Goal: Information Seeking & Learning: Learn about a topic

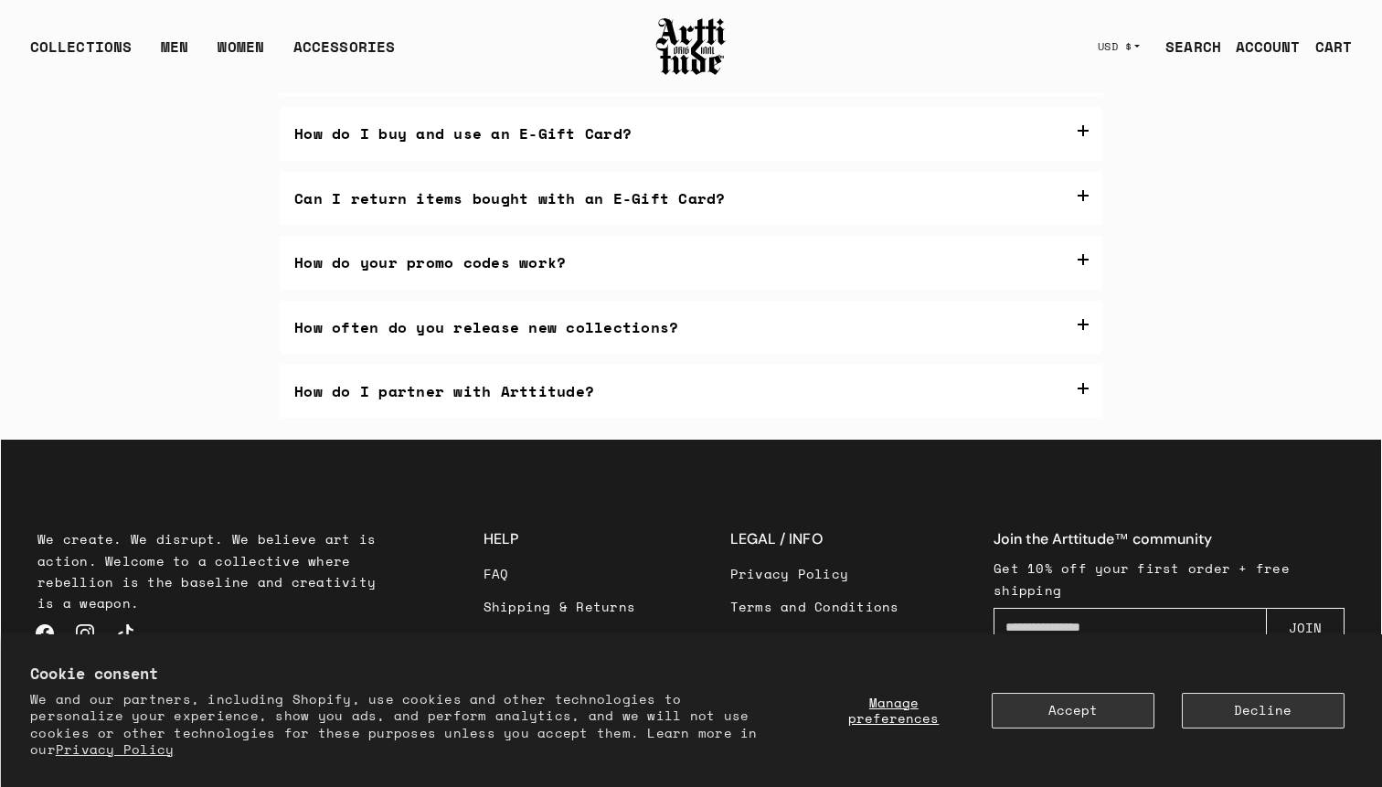
scroll to position [452, 0]
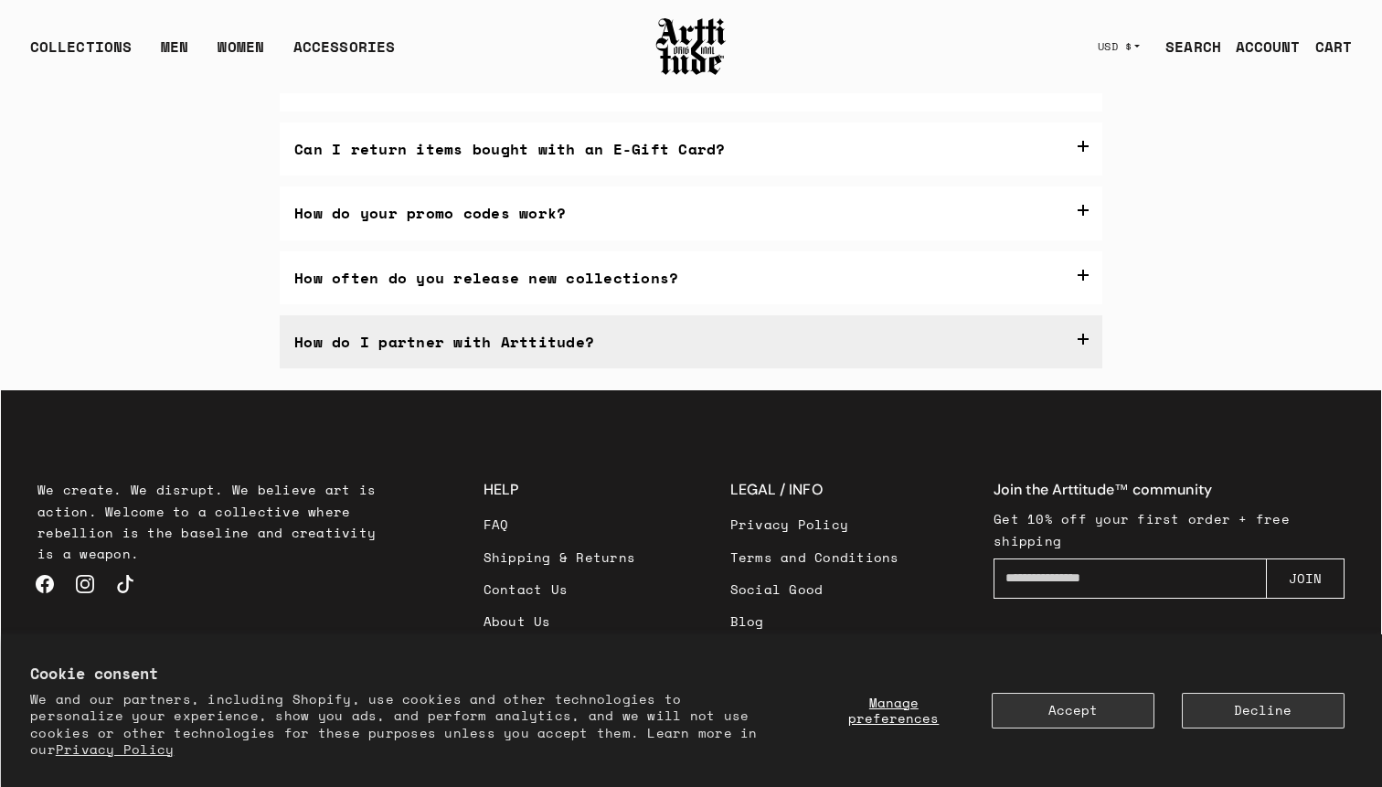
click at [640, 336] on label "How do I partner with Arttitude?" at bounding box center [691, 341] width 822 height 53
click at [923, 492] on p "Other Inquiries: Reach us at support@arttitude.us or through our Contact Form" at bounding box center [690, 491] width 795 height 23
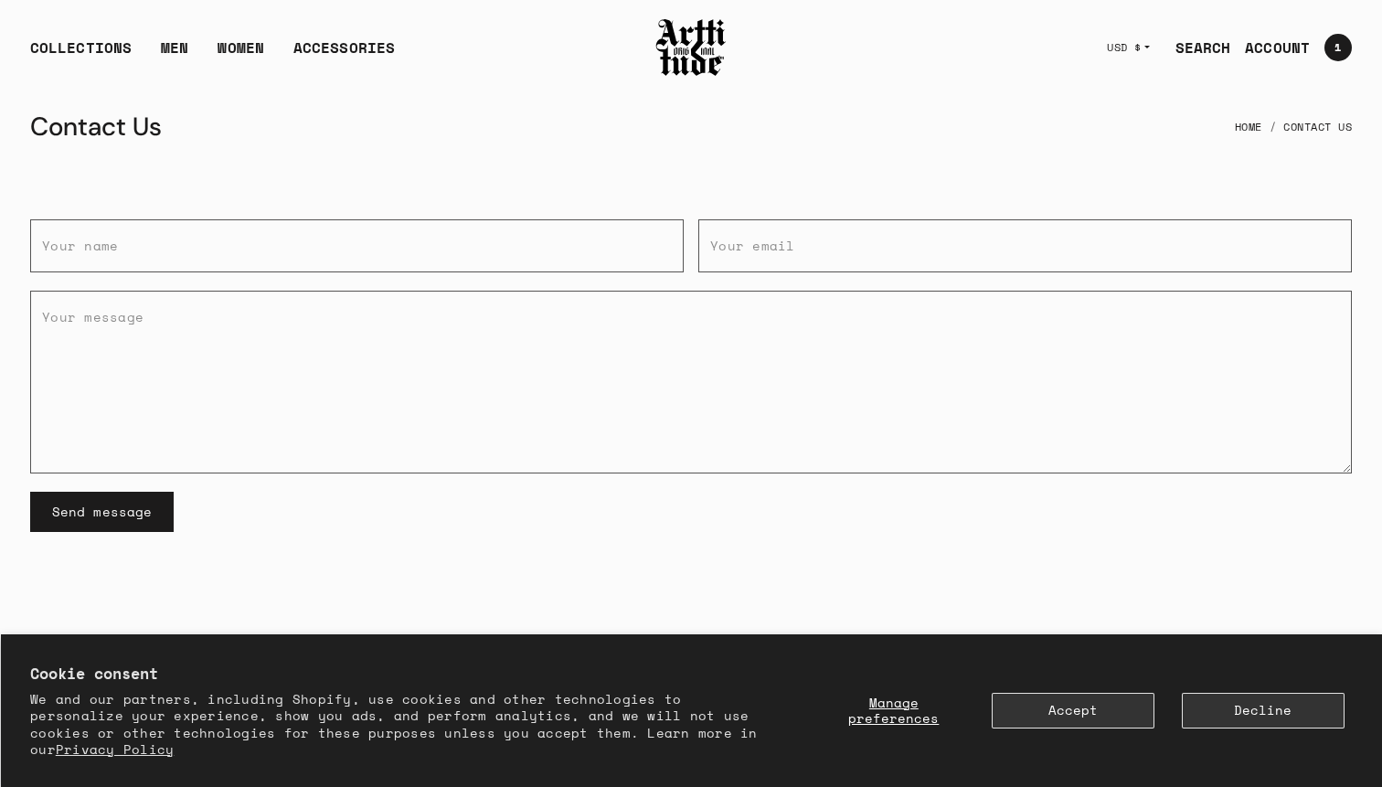
scroll to position [267, 0]
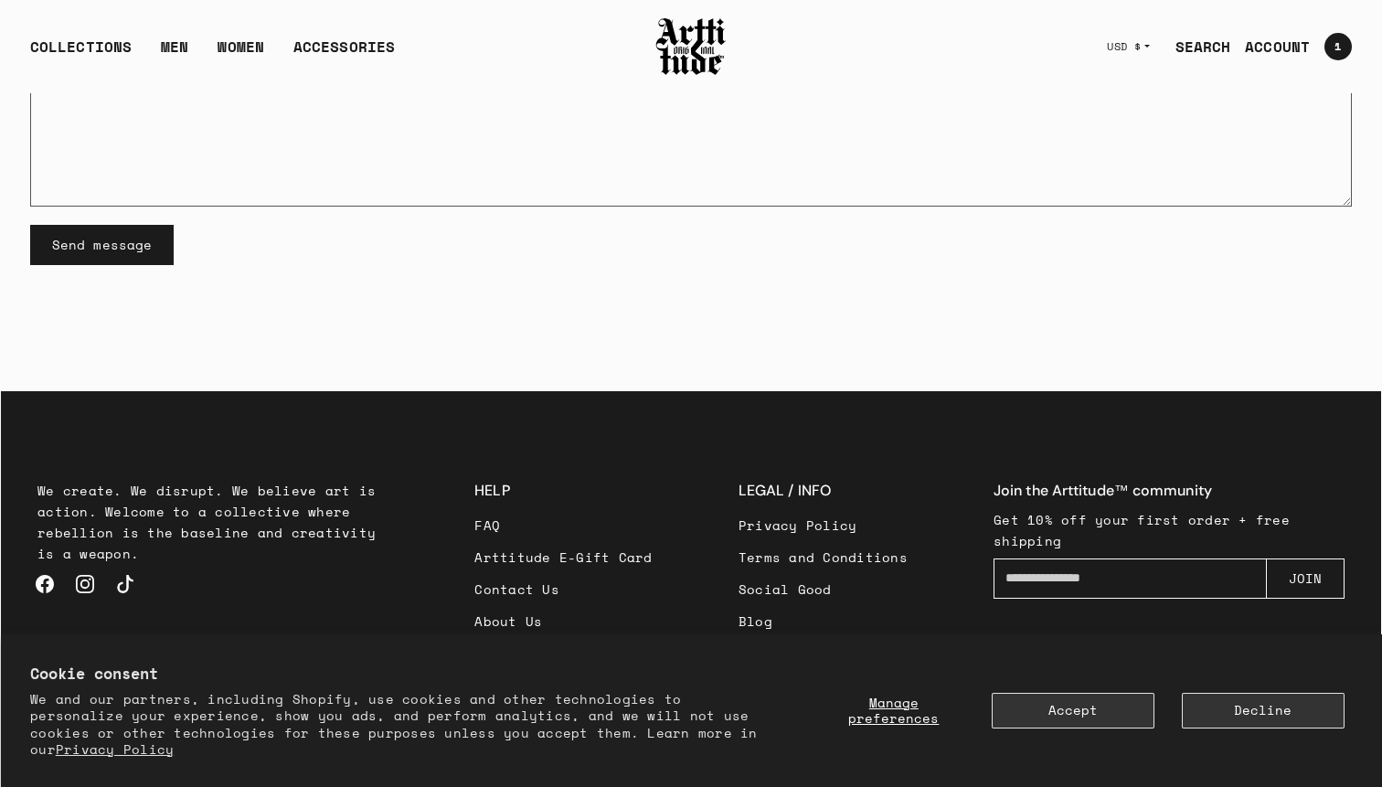
click at [497, 522] on link "FAQ" at bounding box center [562, 525] width 177 height 32
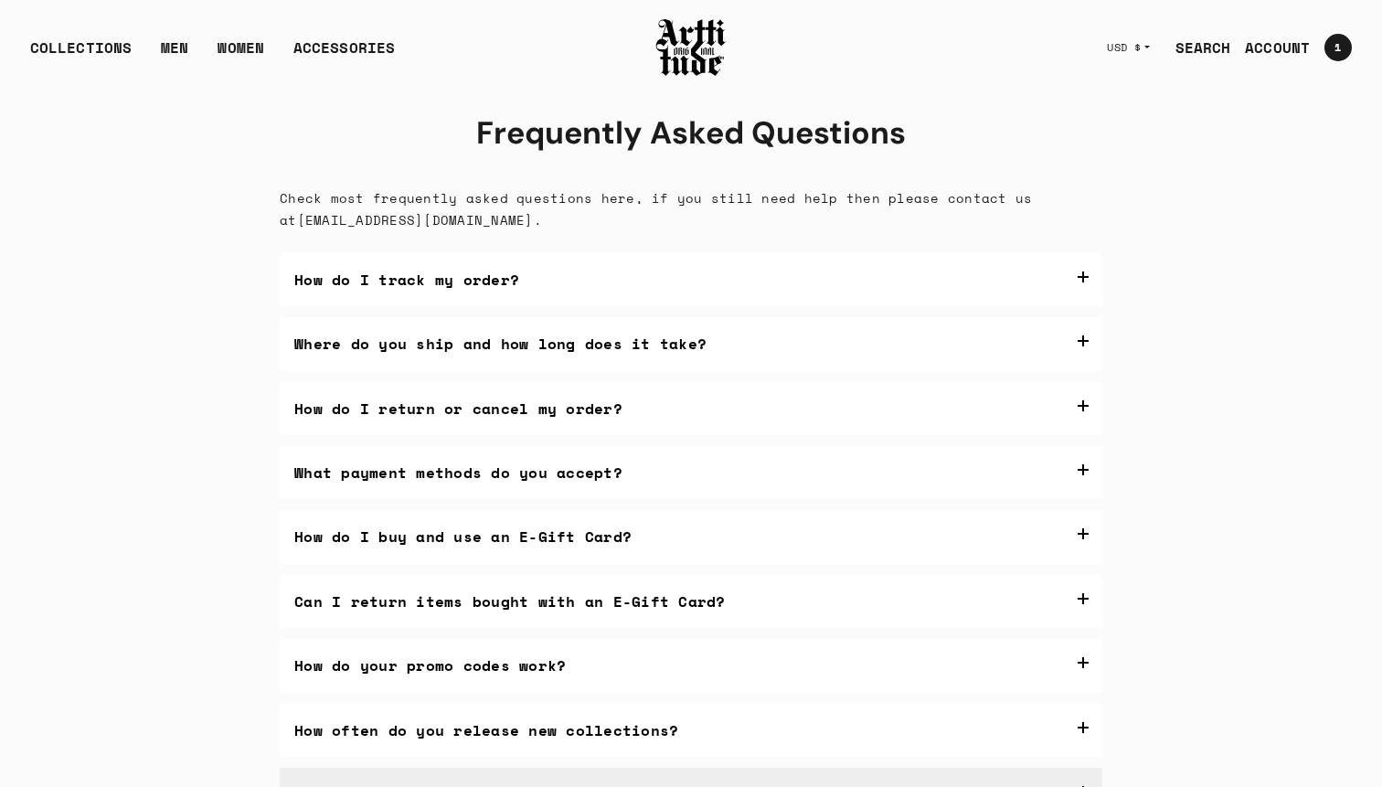
scroll to position [452, 0]
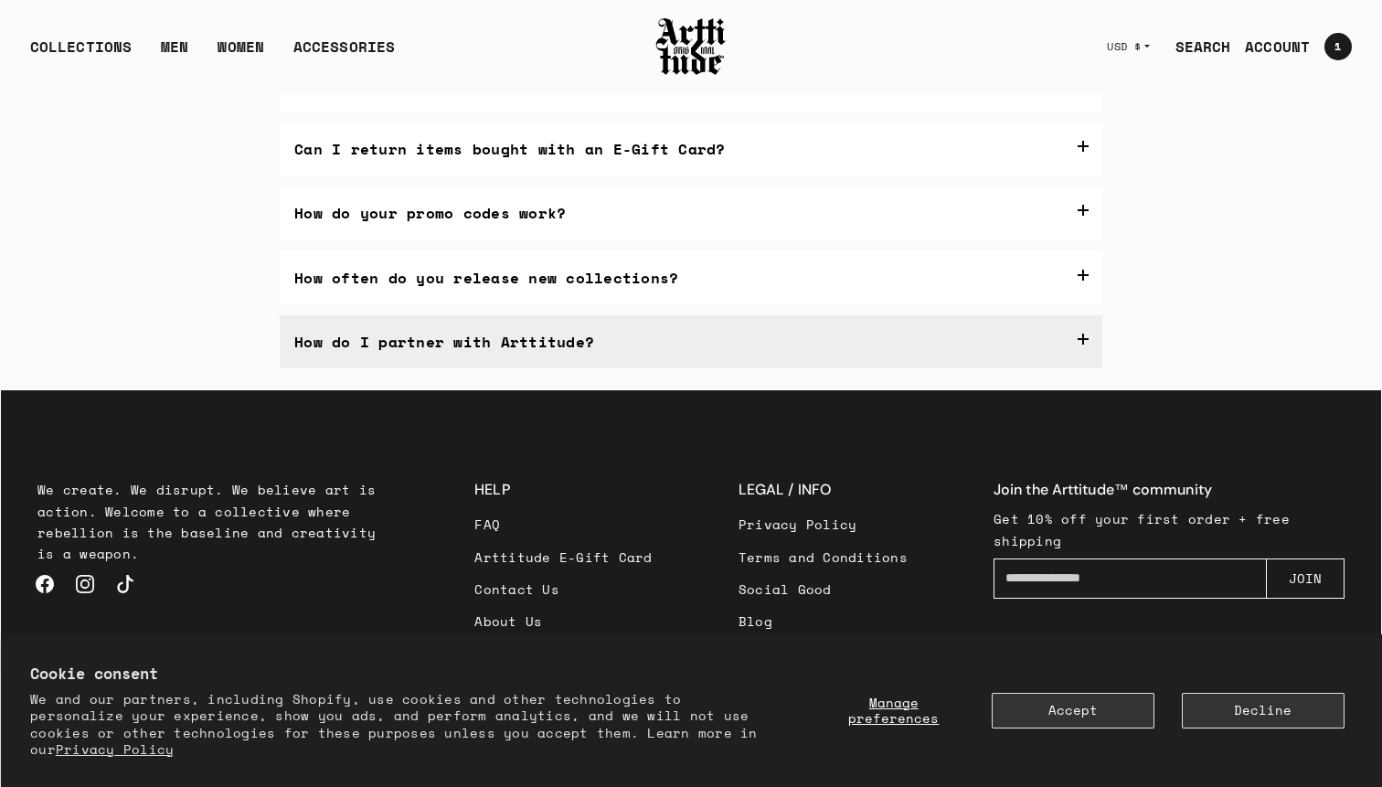
click at [922, 334] on label "How do I partner with Arttitude?" at bounding box center [691, 341] width 822 height 53
click at [899, 491] on link "Contact Form" at bounding box center [935, 491] width 101 height 20
click at [687, 497] on link "support@arttitude.us" at bounding box center [648, 491] width 237 height 20
click at [404, 460] on link "Email us" at bounding box center [395, 453] width 68 height 20
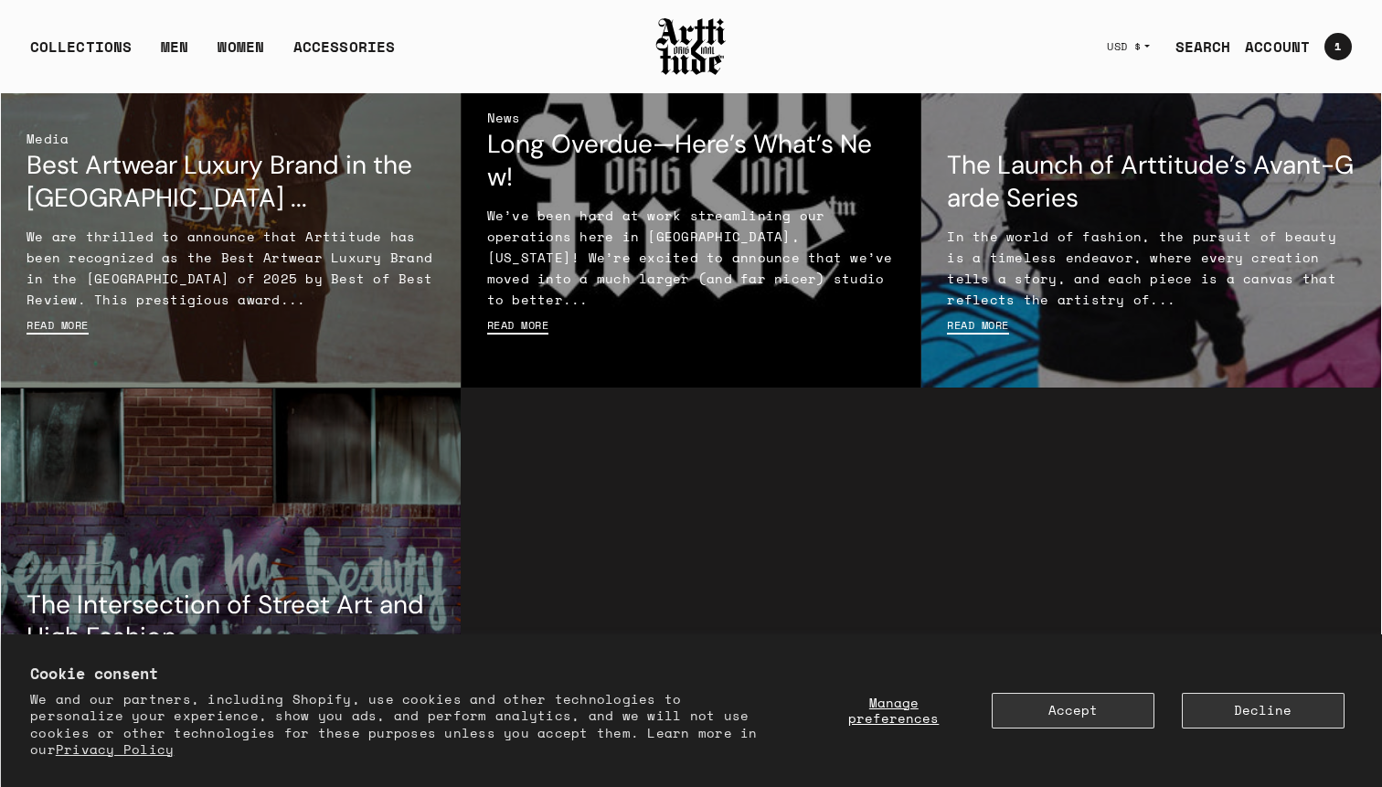
scroll to position [800, 0]
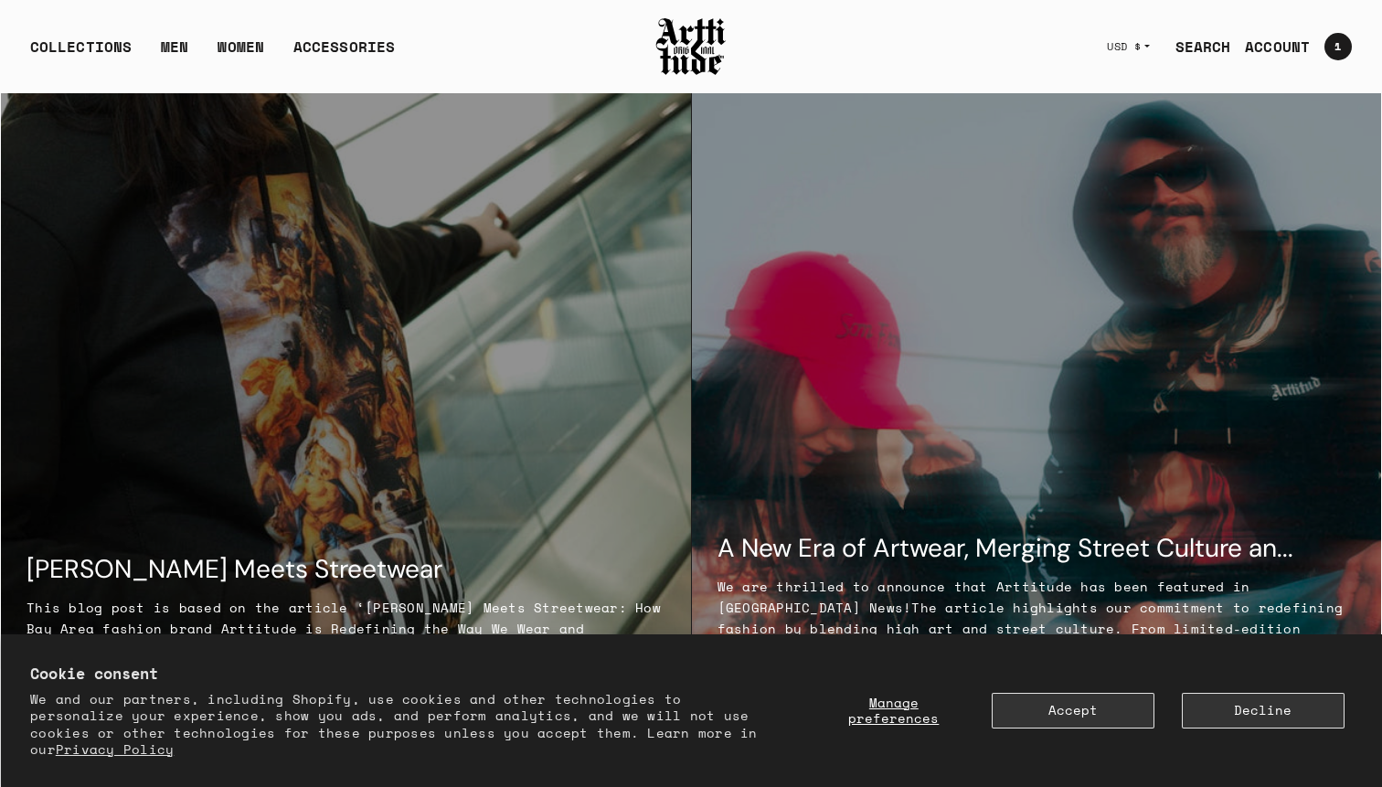
scroll to position [328, 0]
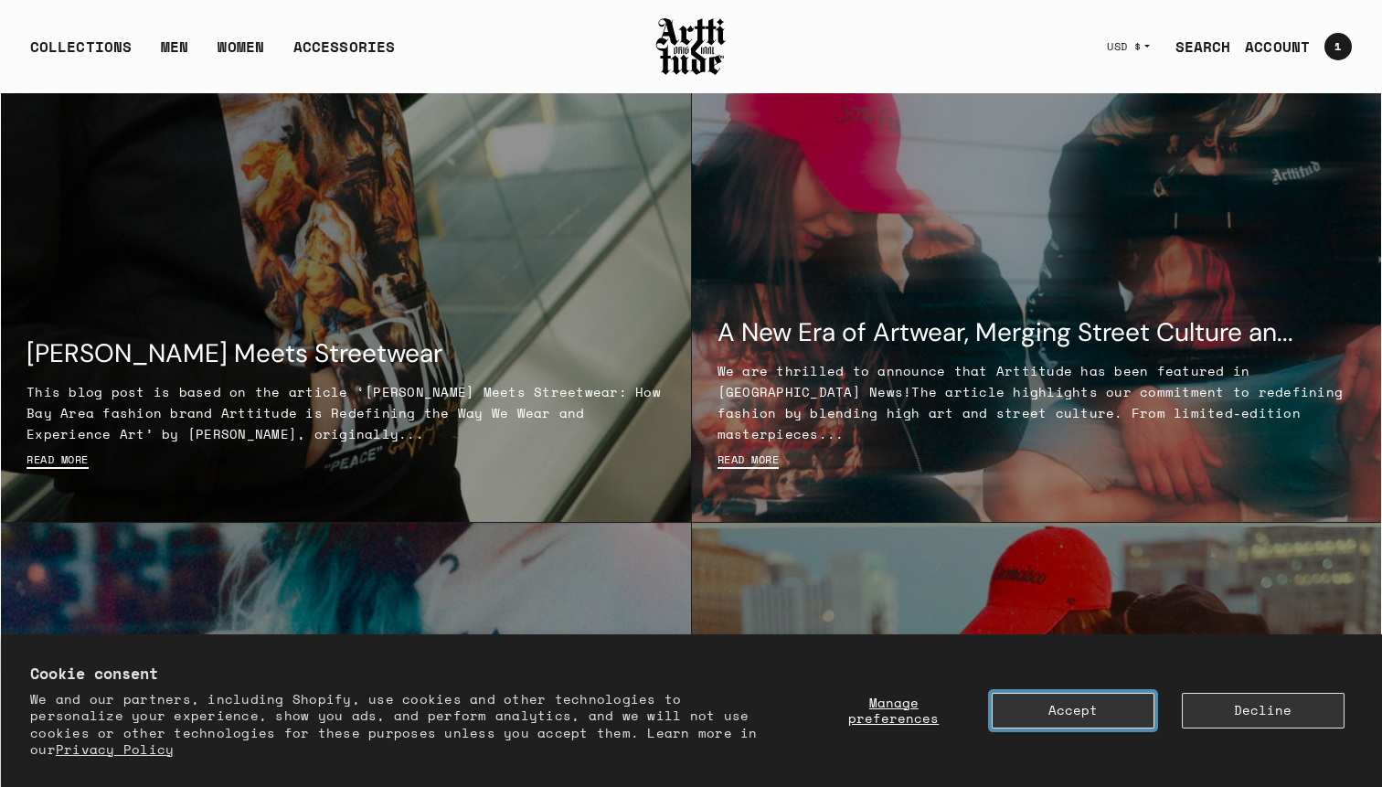
click at [1114, 717] on button "Accept" at bounding box center [1072, 711] width 163 height 36
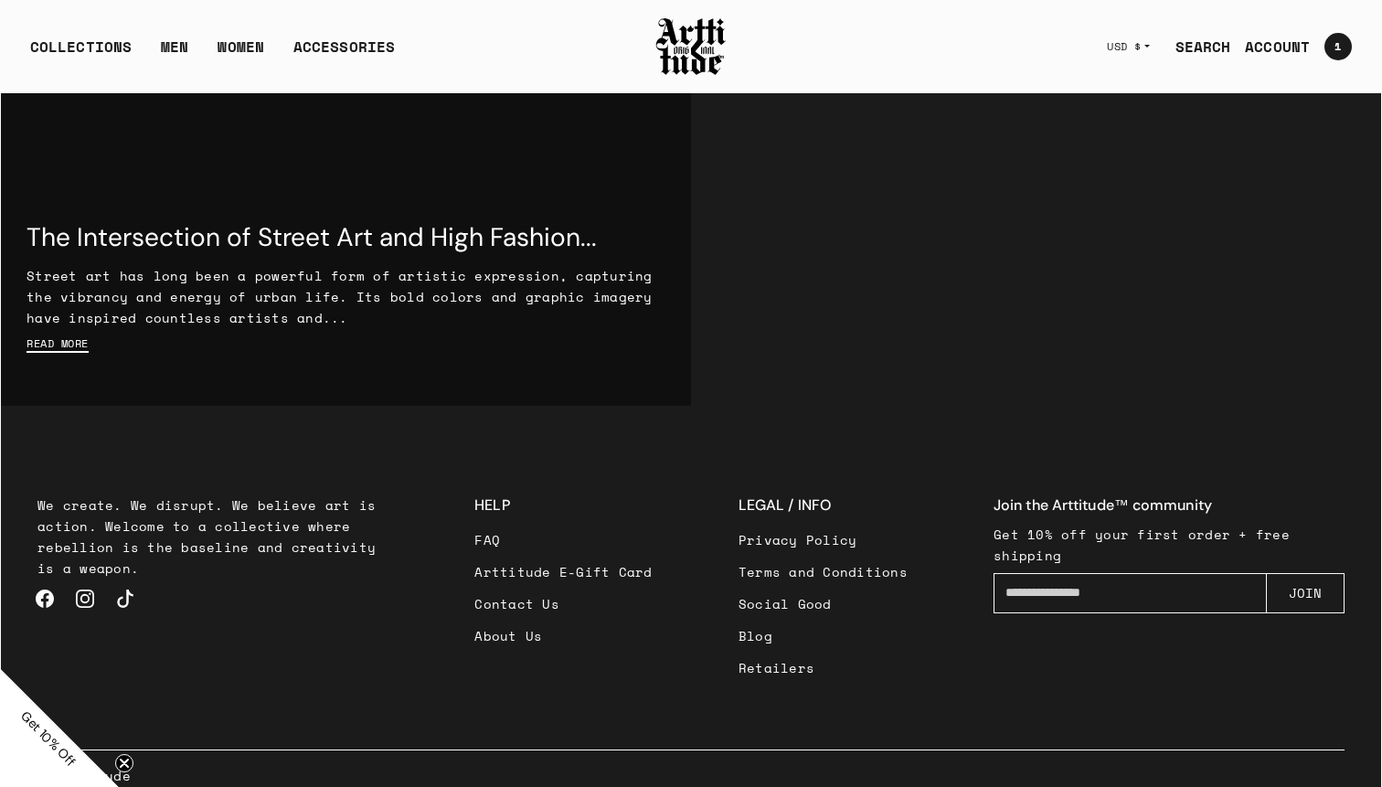
scroll to position [2530, 0]
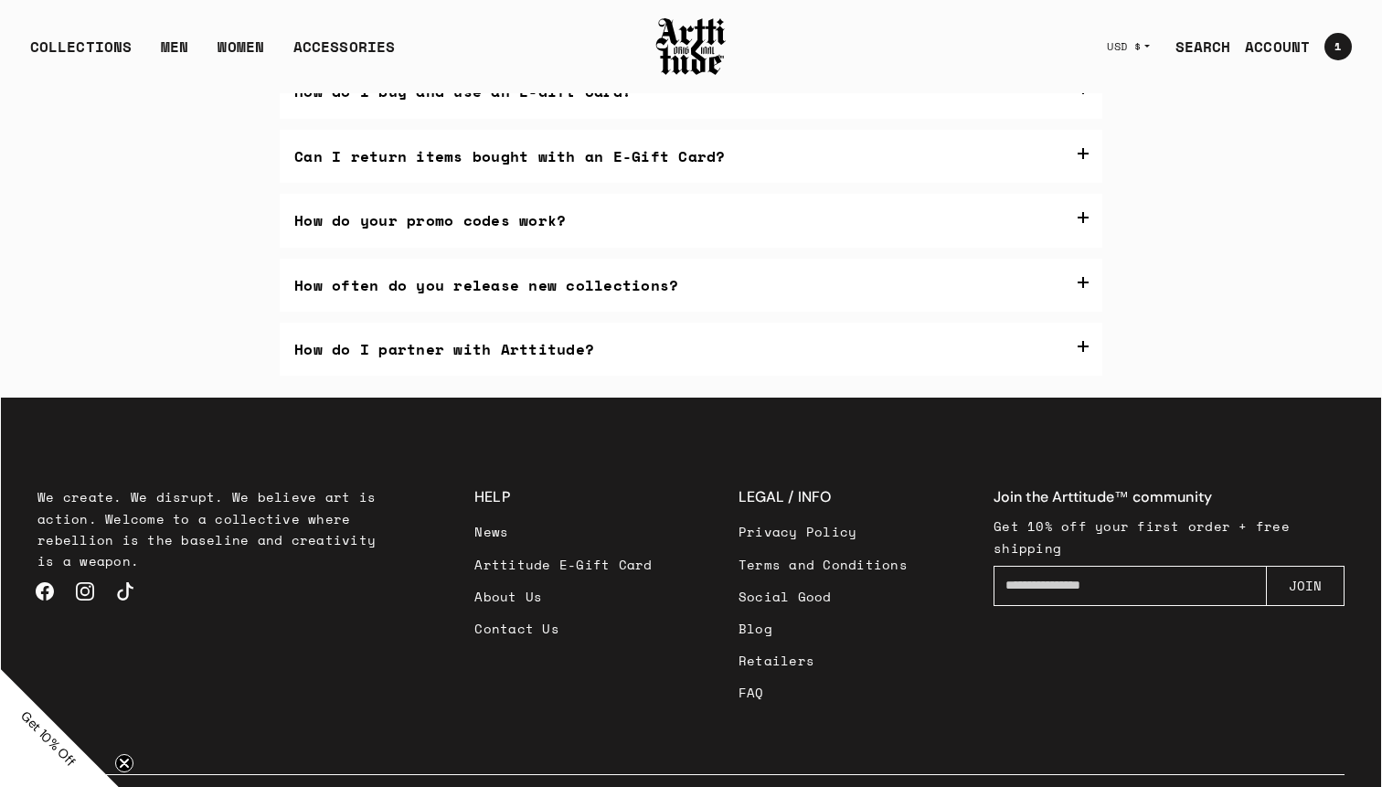
scroll to position [415, 0]
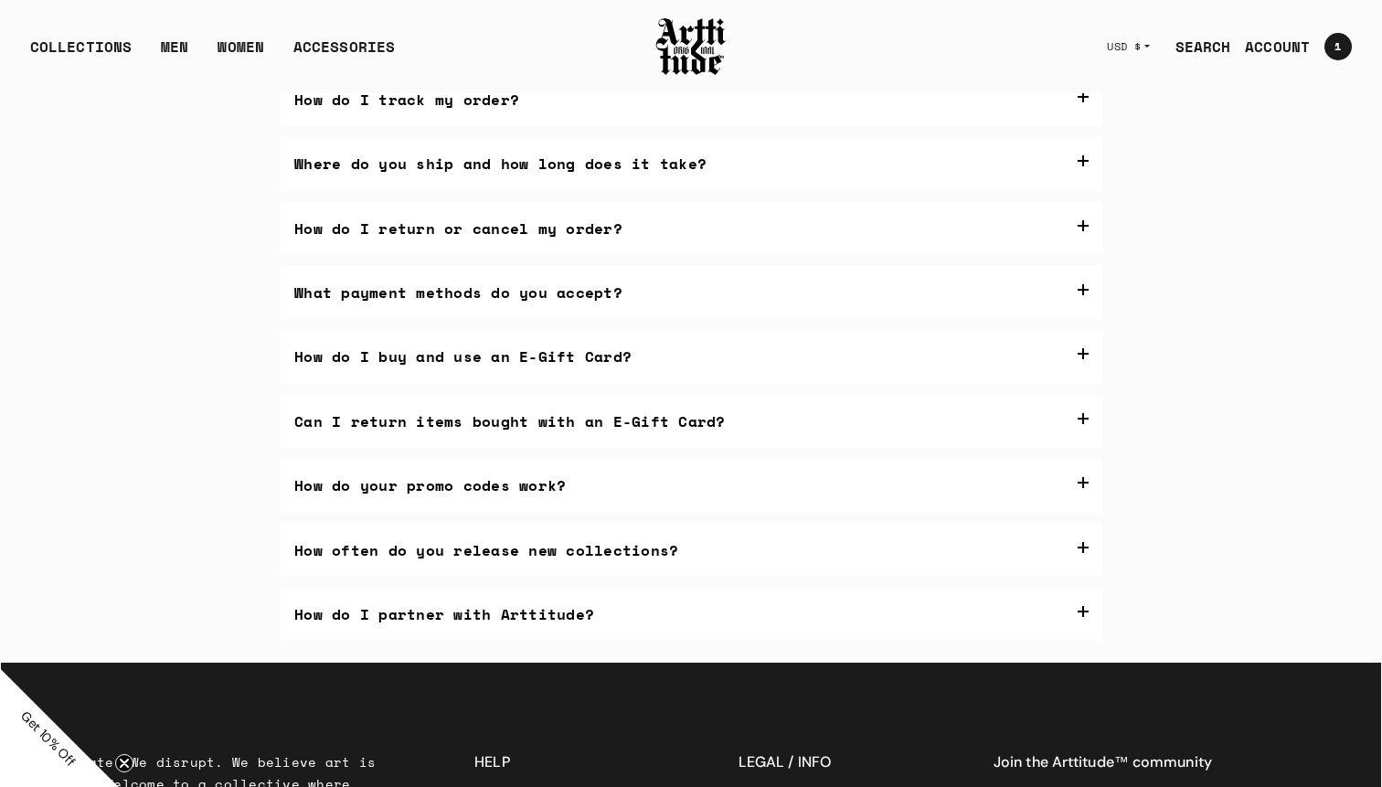
scroll to position [452, 0]
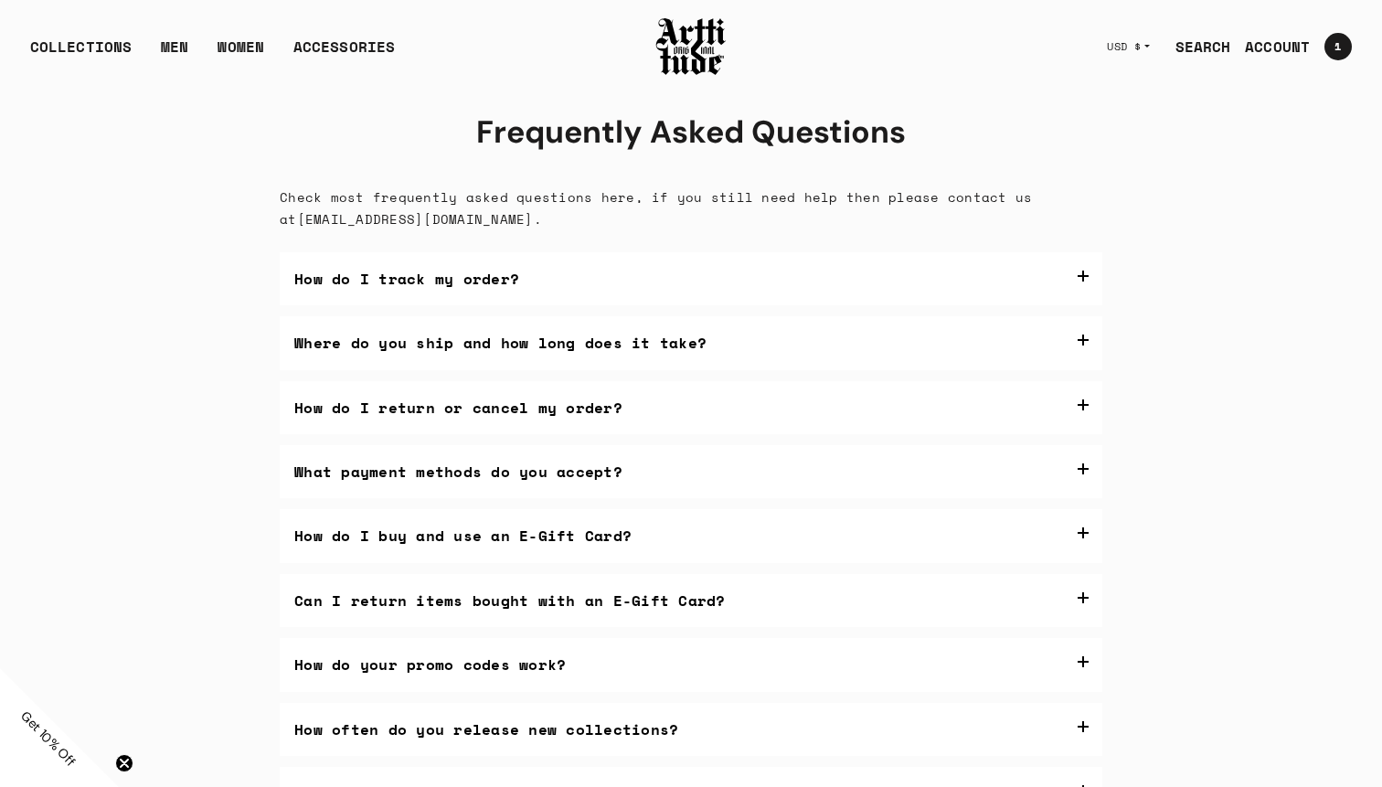
click at [674, 59] on img at bounding box center [690, 47] width 73 height 62
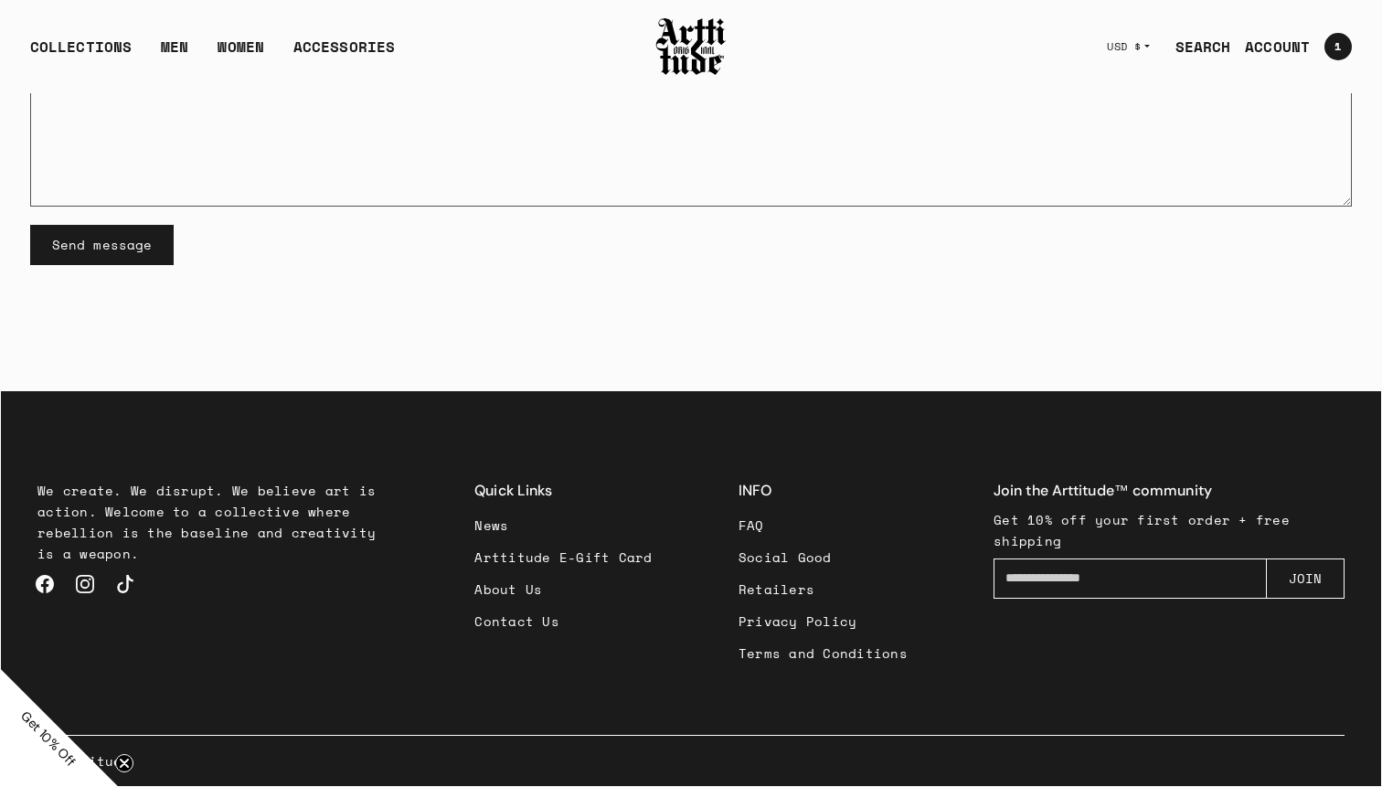
click at [757, 523] on link "FAQ" at bounding box center [822, 525] width 169 height 32
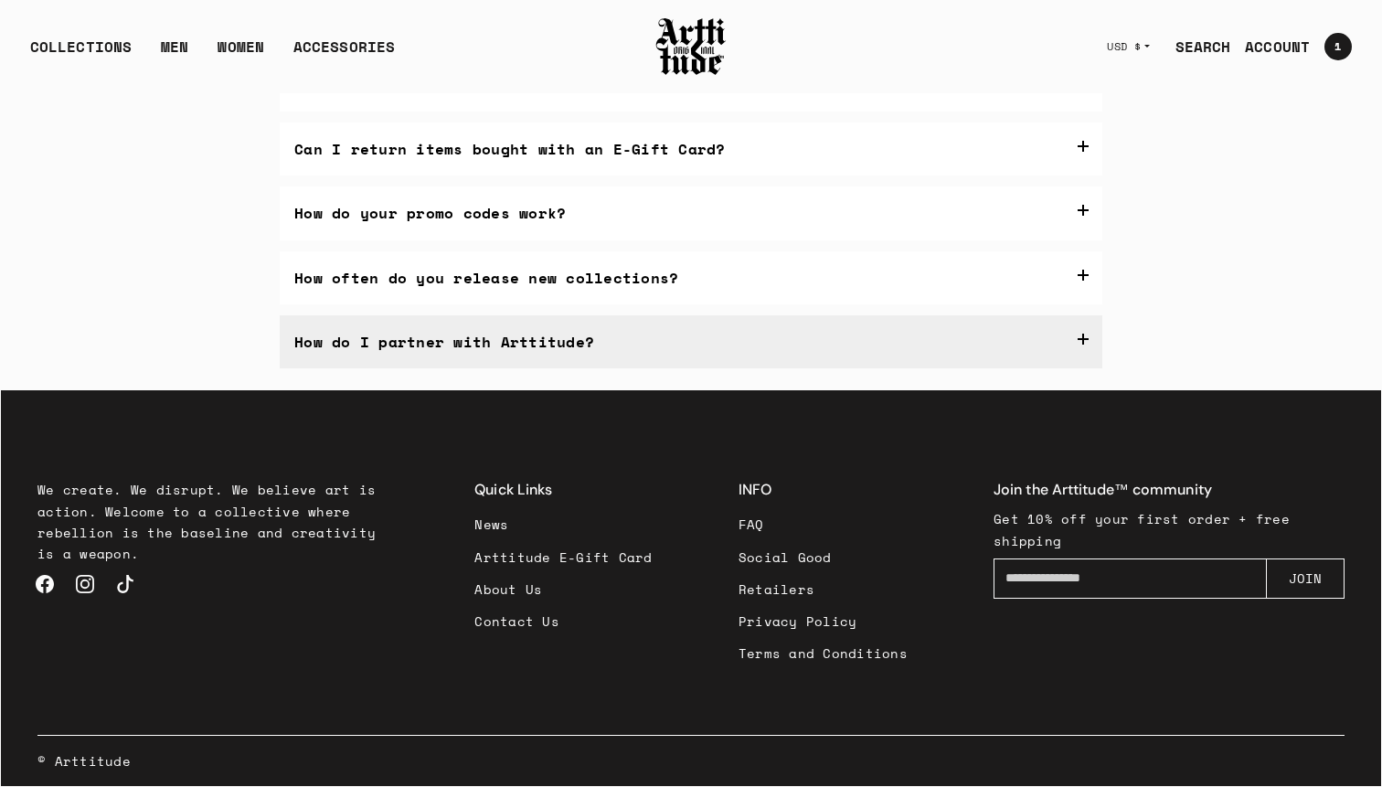
scroll to position [452, 0]
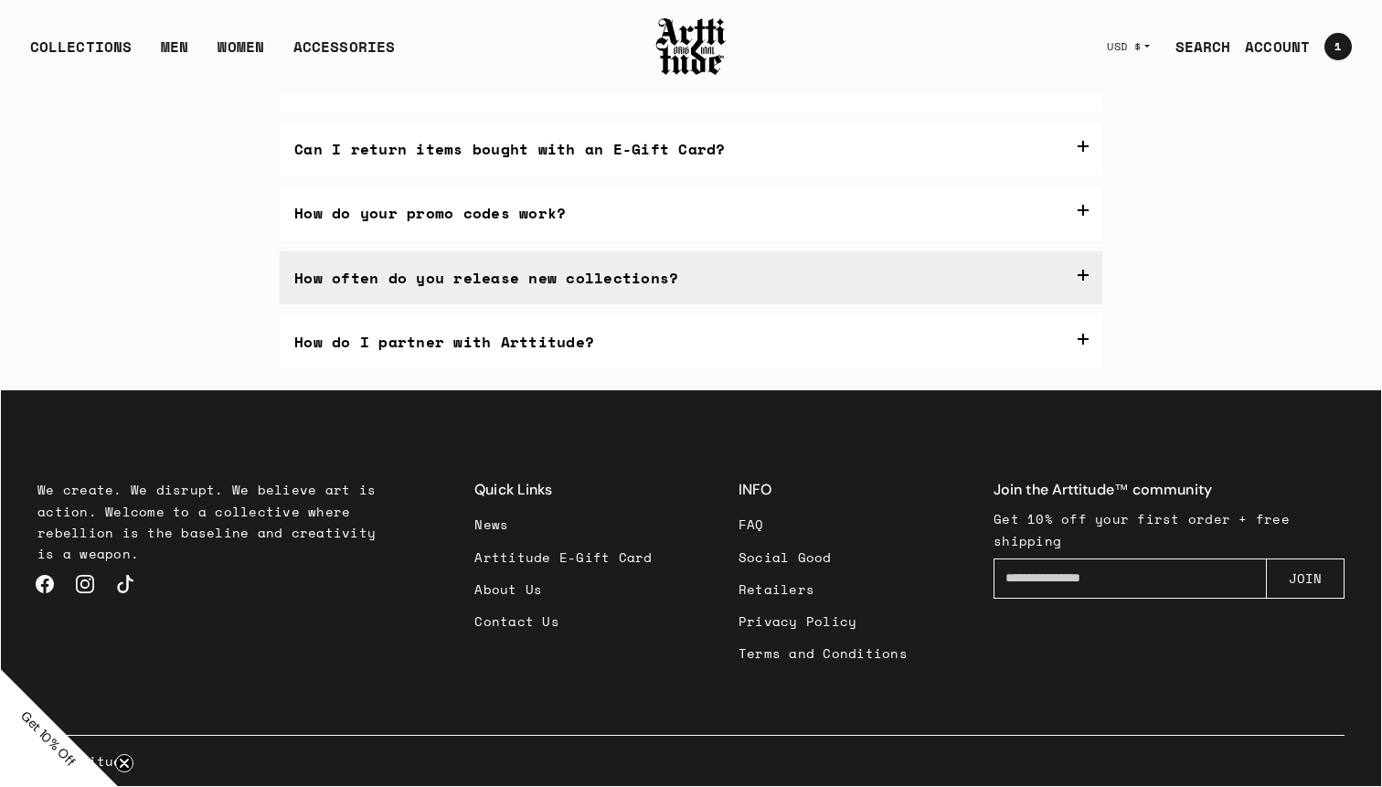
click at [586, 270] on label "How often do you release new collections?" at bounding box center [691, 277] width 822 height 53
click at [716, 351] on link "here" at bounding box center [700, 352] width 34 height 20
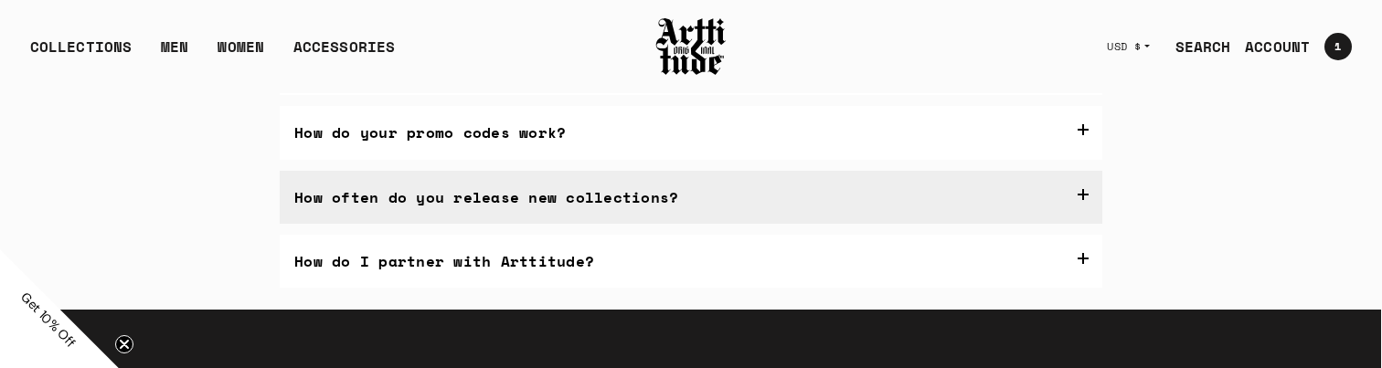
scroll to position [525, 0]
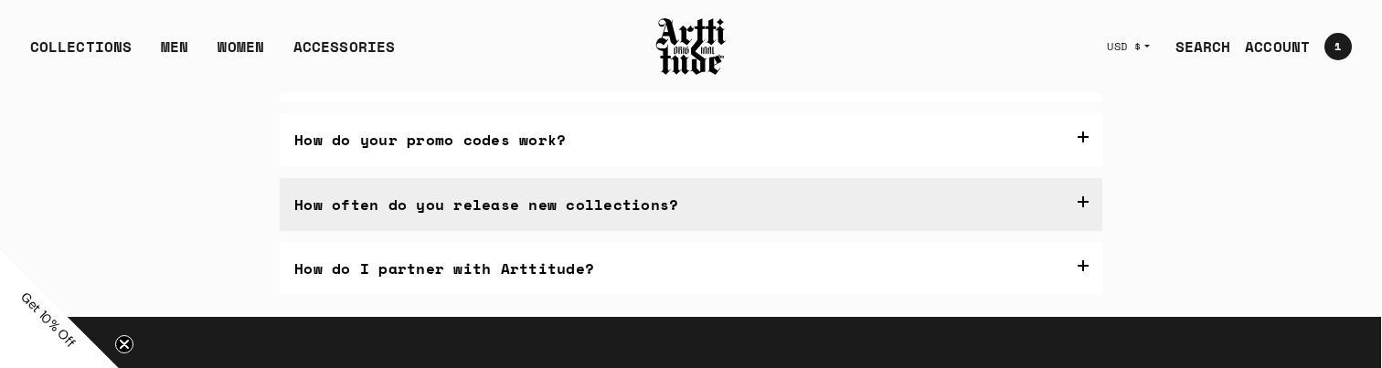
click at [715, 280] on link "here" at bounding box center [700, 279] width 34 height 20
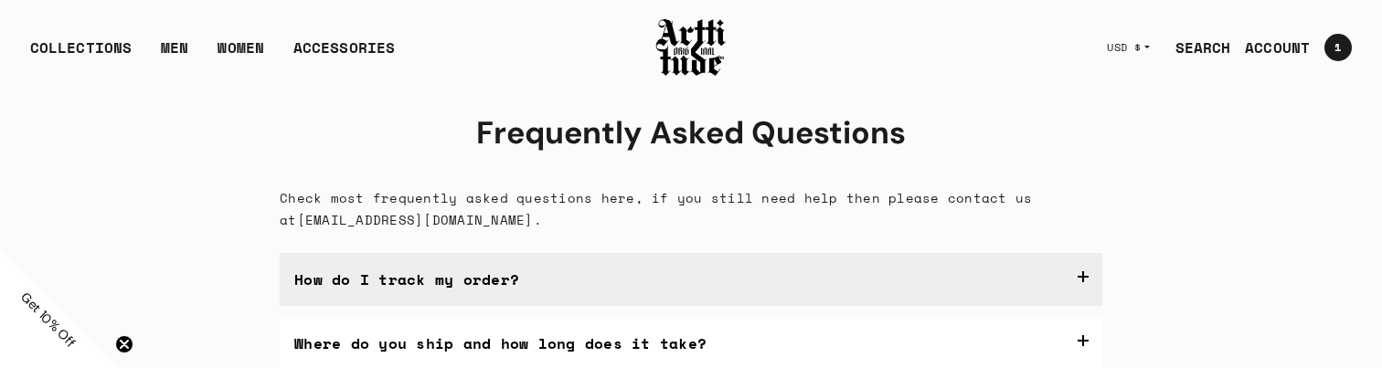
scroll to position [166, 0]
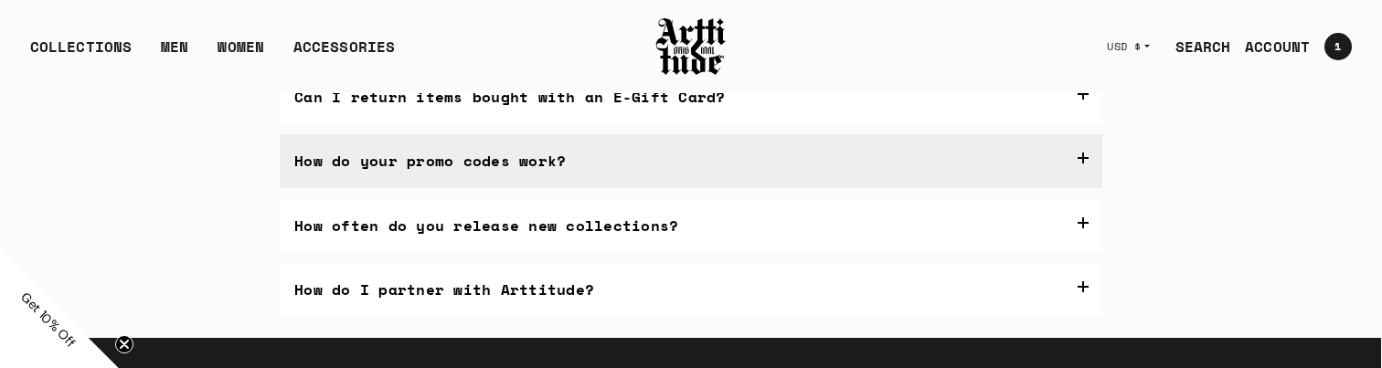
click at [601, 175] on label "How do your promo codes work?" at bounding box center [691, 160] width 822 height 53
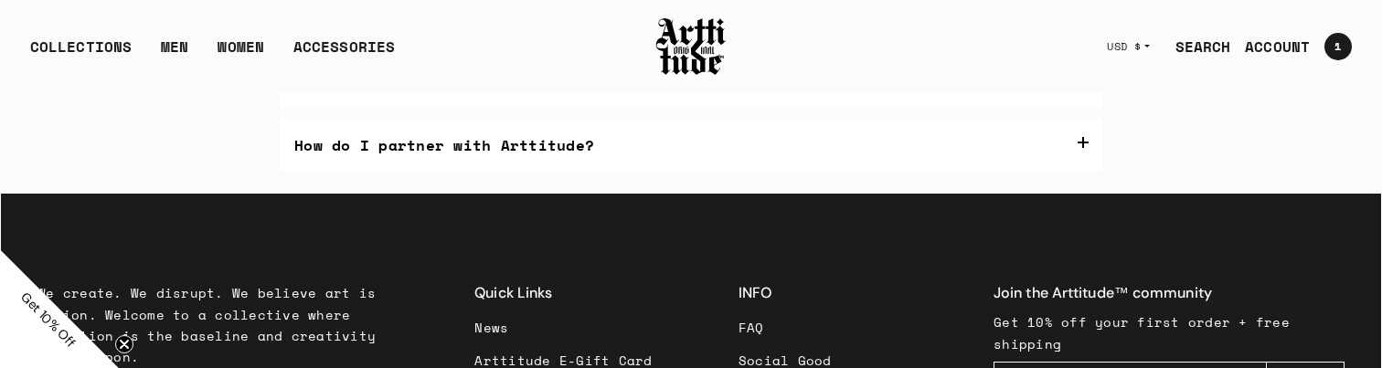
scroll to position [722, 0]
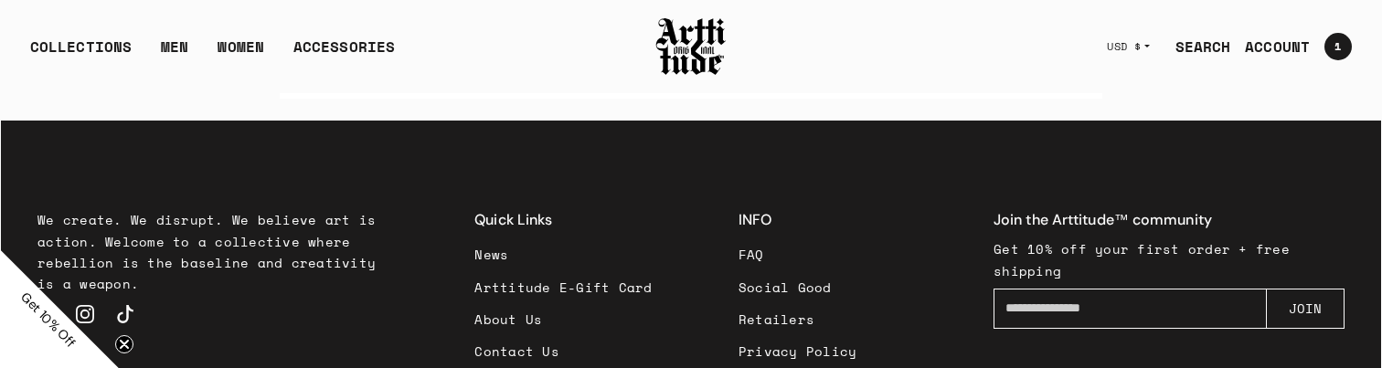
click at [603, 35] on label "How often do you release new collections?" at bounding box center [691, 8] width 822 height 53
click at [700, 92] on link "here" at bounding box center [700, 82] width 34 height 20
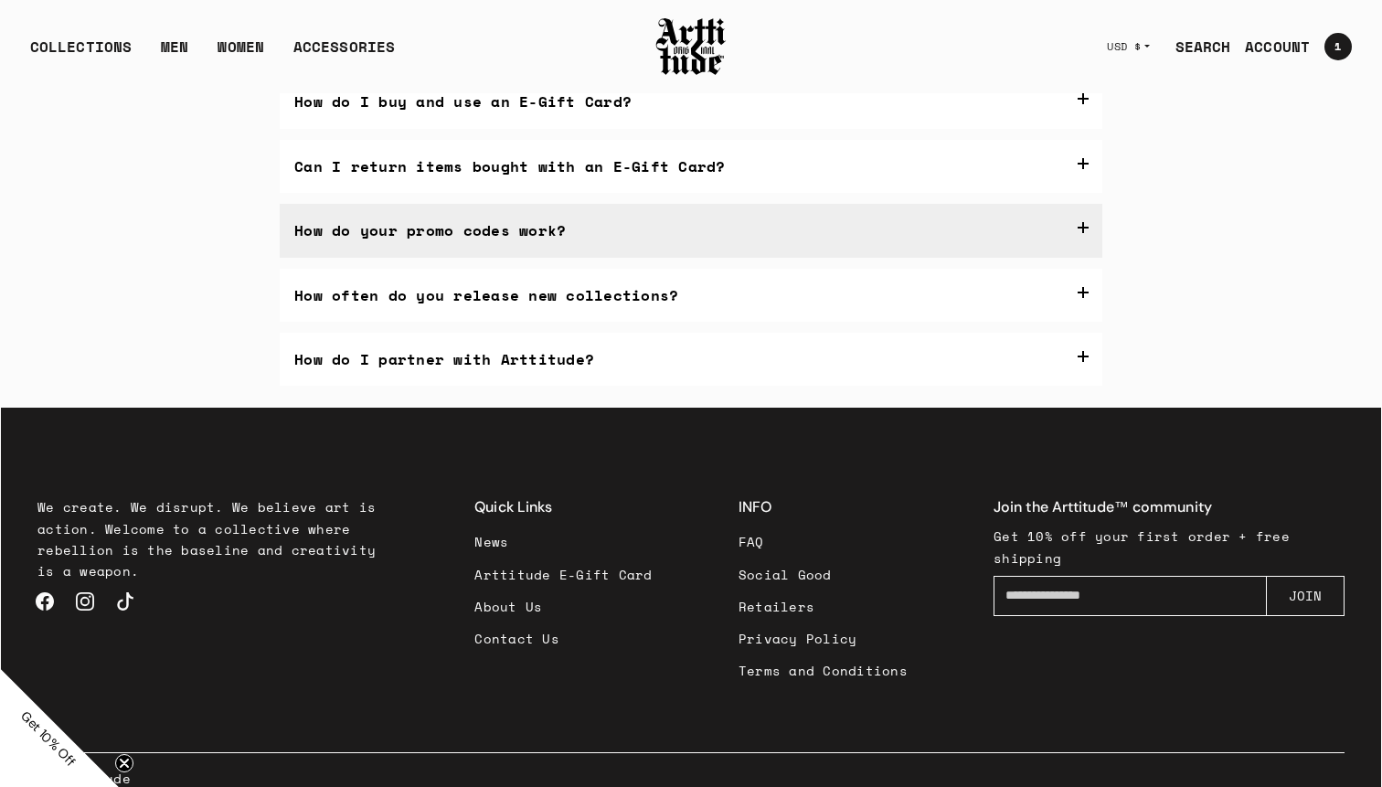
scroll to position [425, 0]
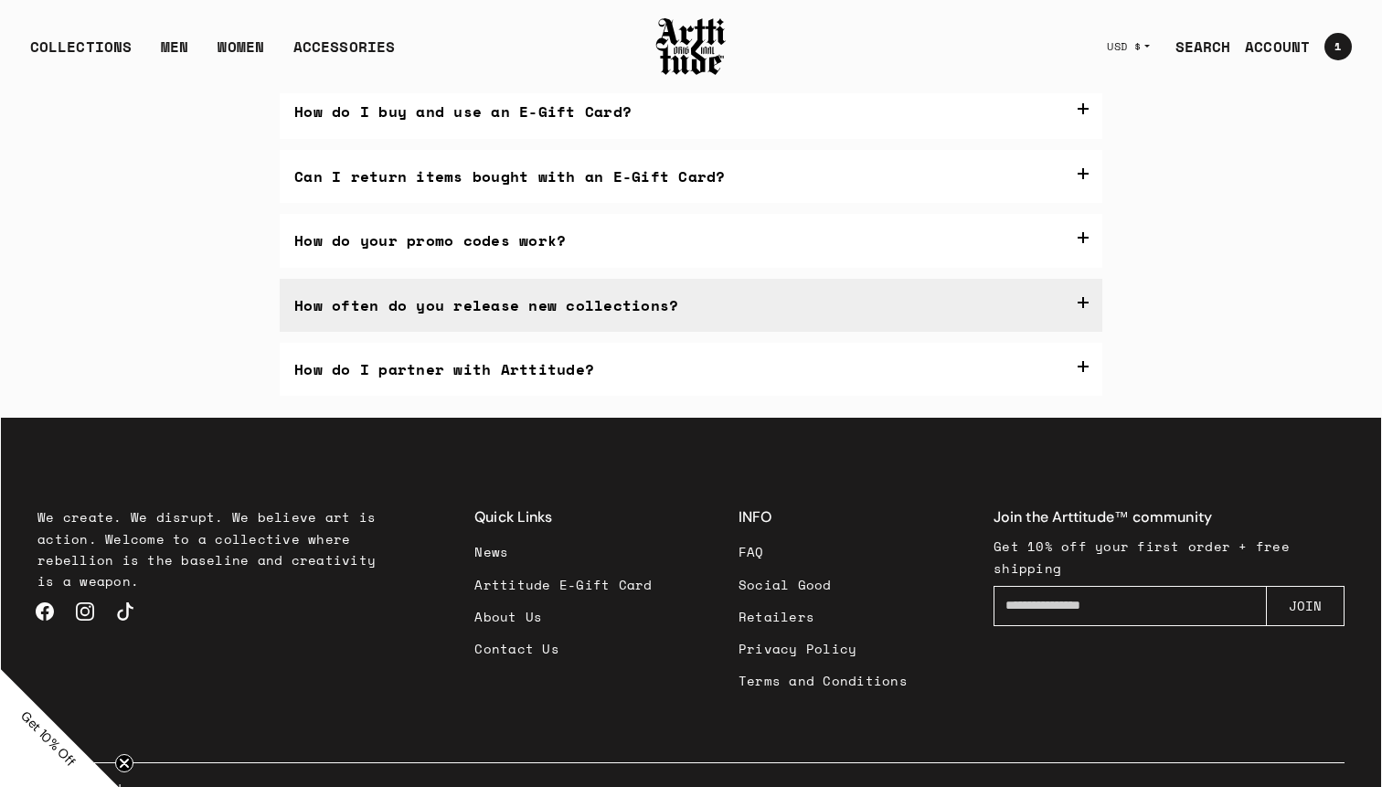
click at [707, 367] on link "here" at bounding box center [700, 379] width 34 height 20
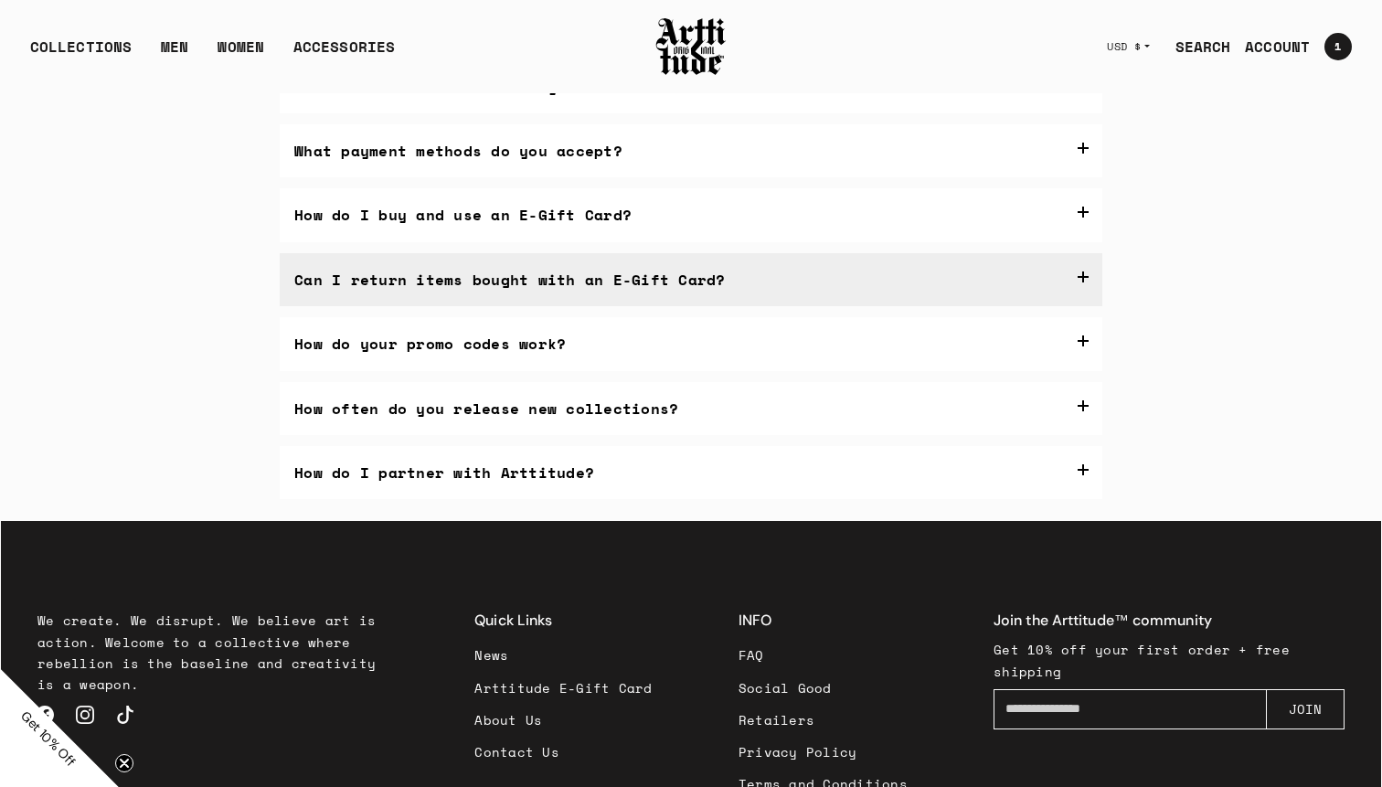
scroll to position [334, 0]
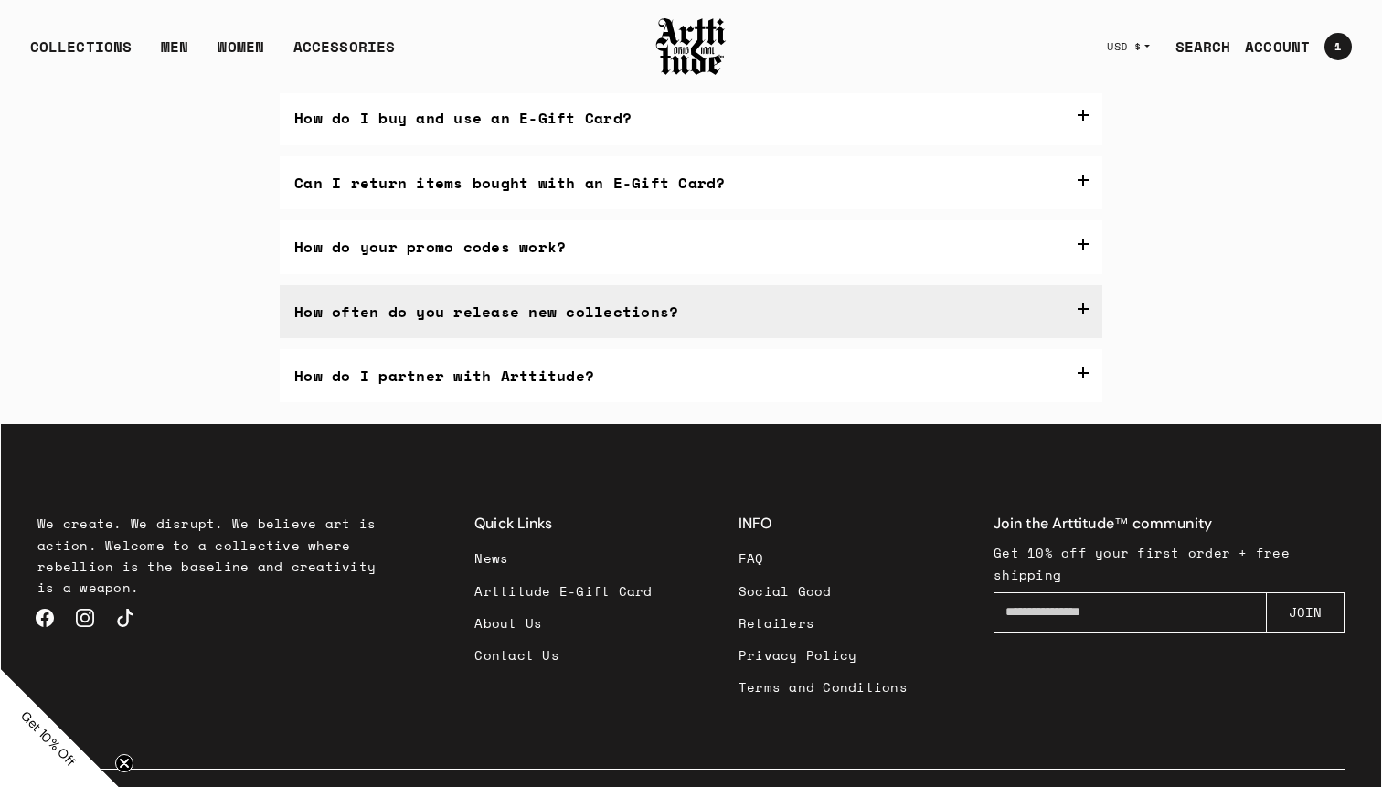
click at [671, 318] on label "How often do you release new collections?" at bounding box center [691, 311] width 822 height 53
click at [712, 389] on link "here" at bounding box center [700, 386] width 34 height 20
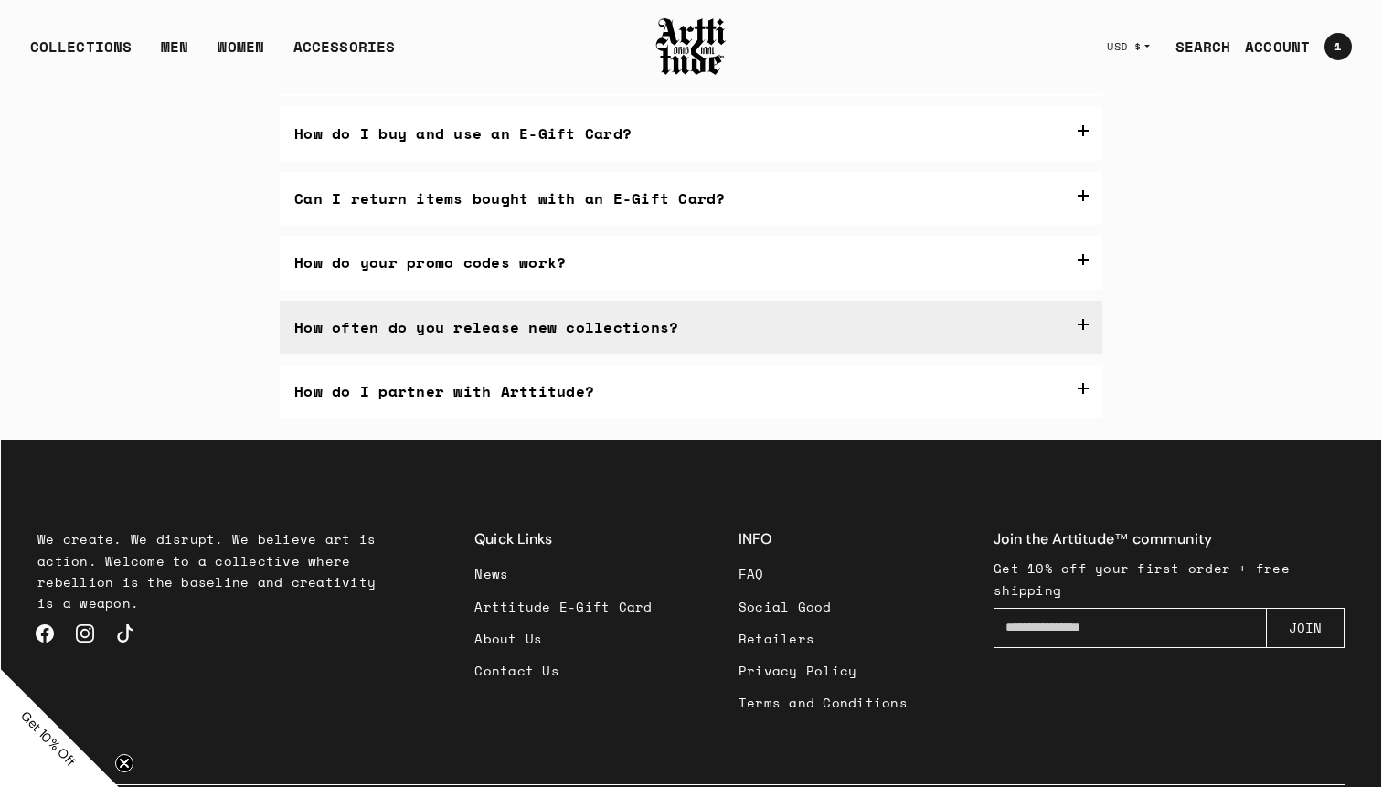
click at [767, 317] on label "How often do you release new collections?" at bounding box center [691, 327] width 822 height 53
click at [713, 405] on link "here" at bounding box center [700, 401] width 34 height 20
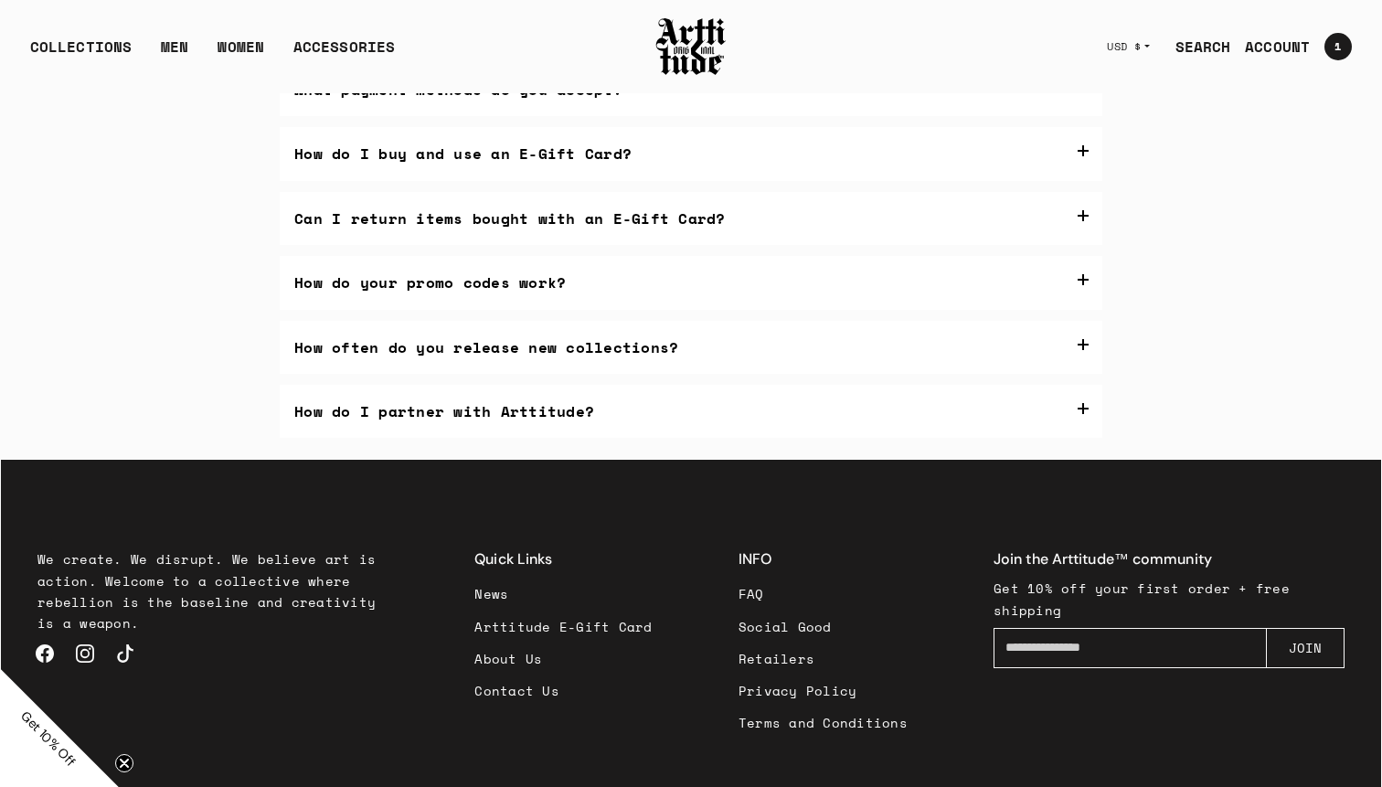
scroll to position [547, 0]
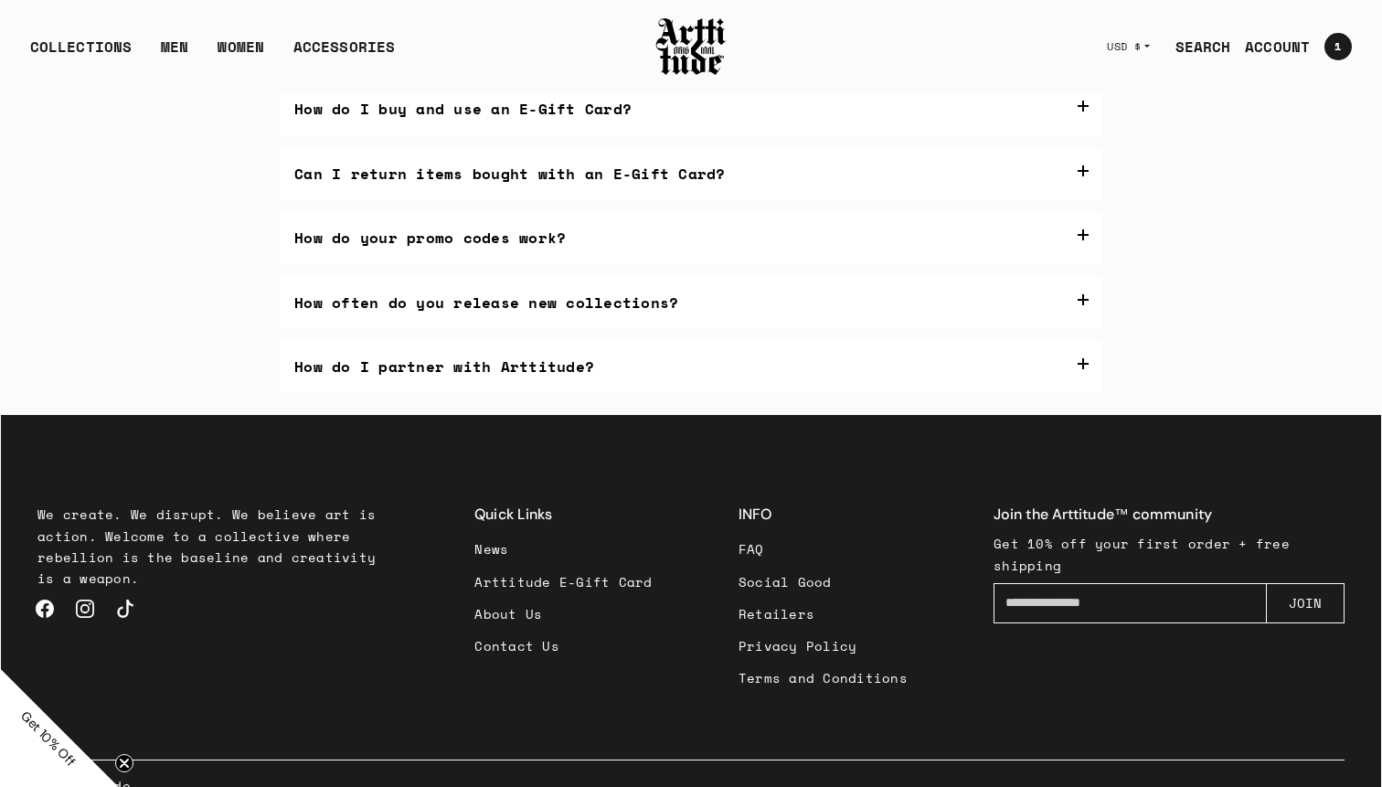
scroll to position [437, 0]
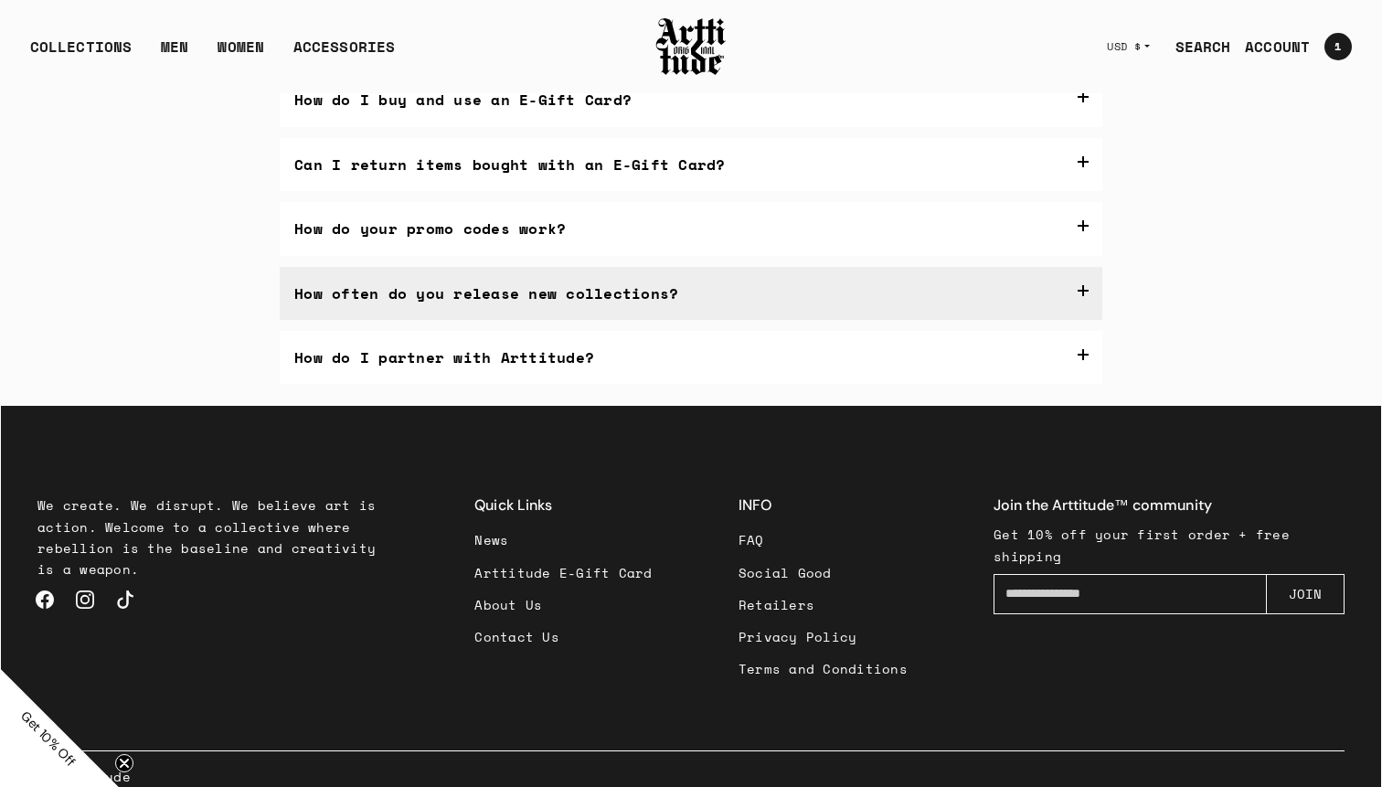
click at [810, 297] on label "How often do you release new collections?" at bounding box center [691, 293] width 822 height 53
click at [716, 371] on link "here" at bounding box center [700, 367] width 34 height 20
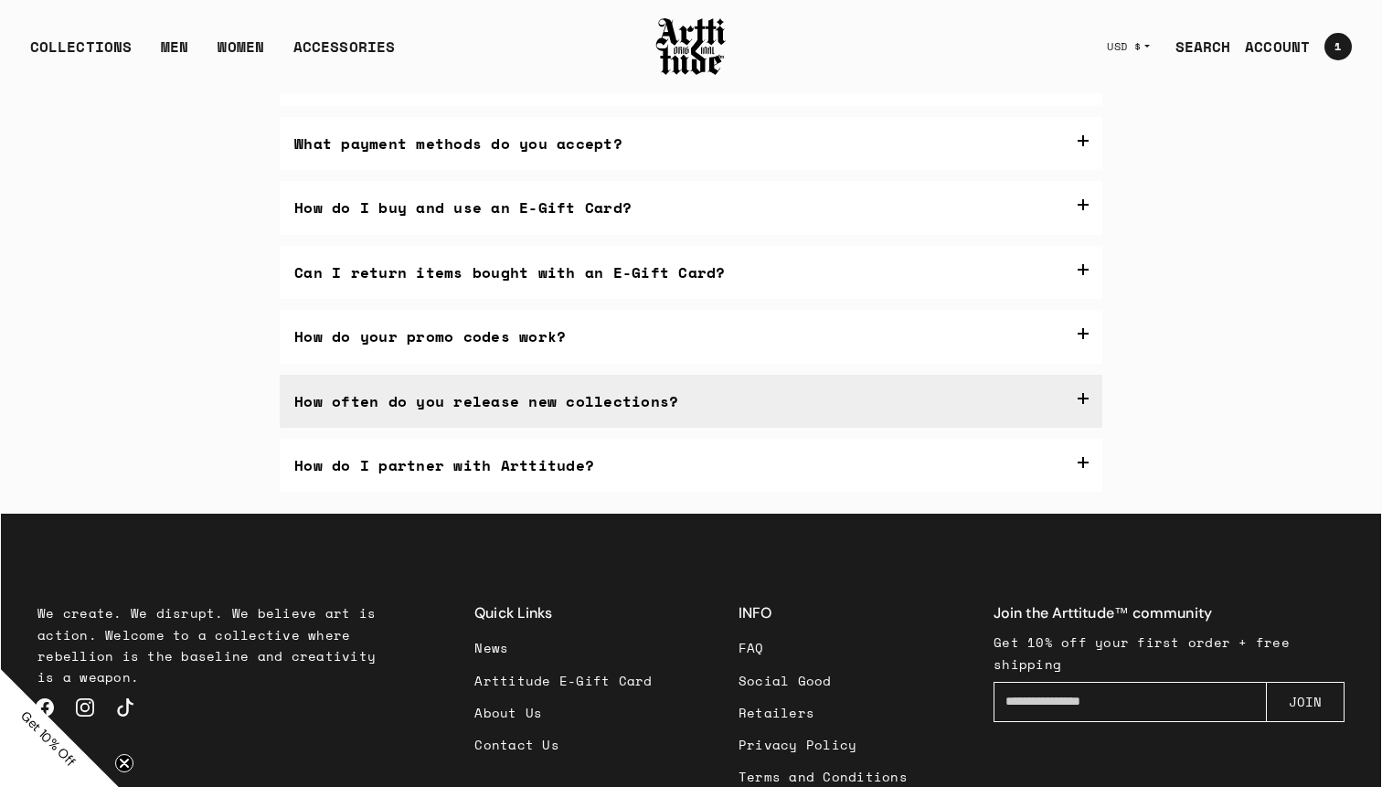
scroll to position [334, 0]
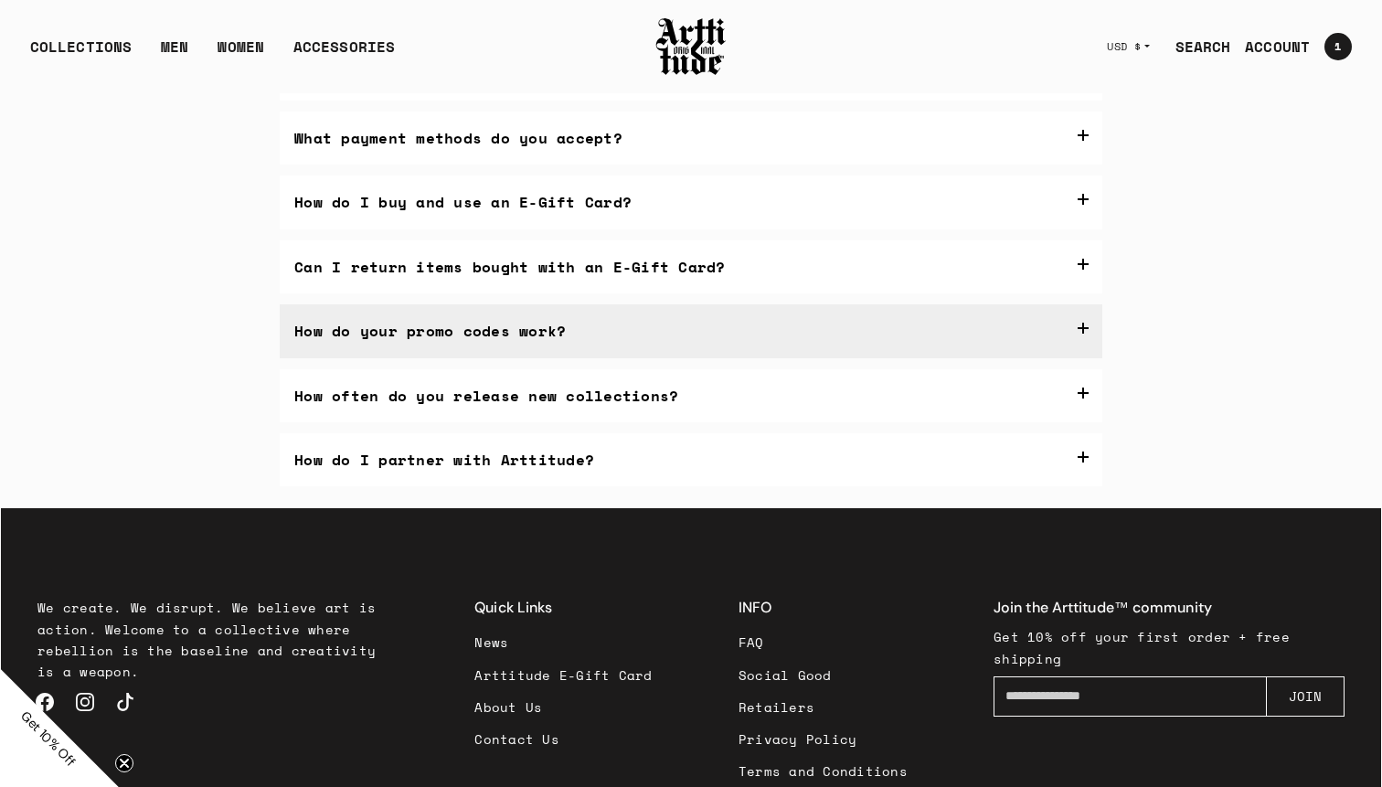
click at [671, 344] on label "How do your promo codes work?" at bounding box center [691, 330] width 822 height 53
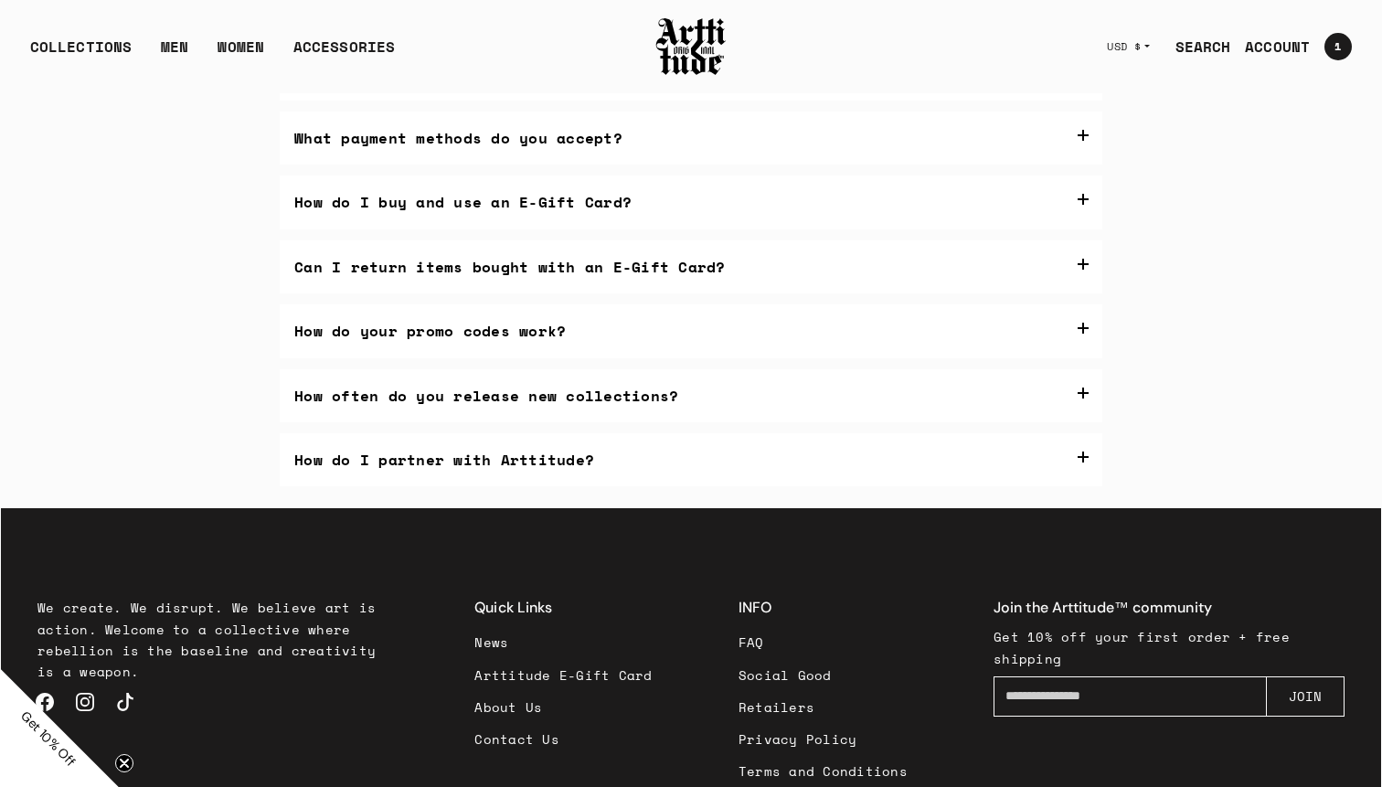
click at [661, 487] on div "How do I track my order? Once your order ships, you’ll get an email with a trac…" at bounding box center [691, 203] width 822 height 568
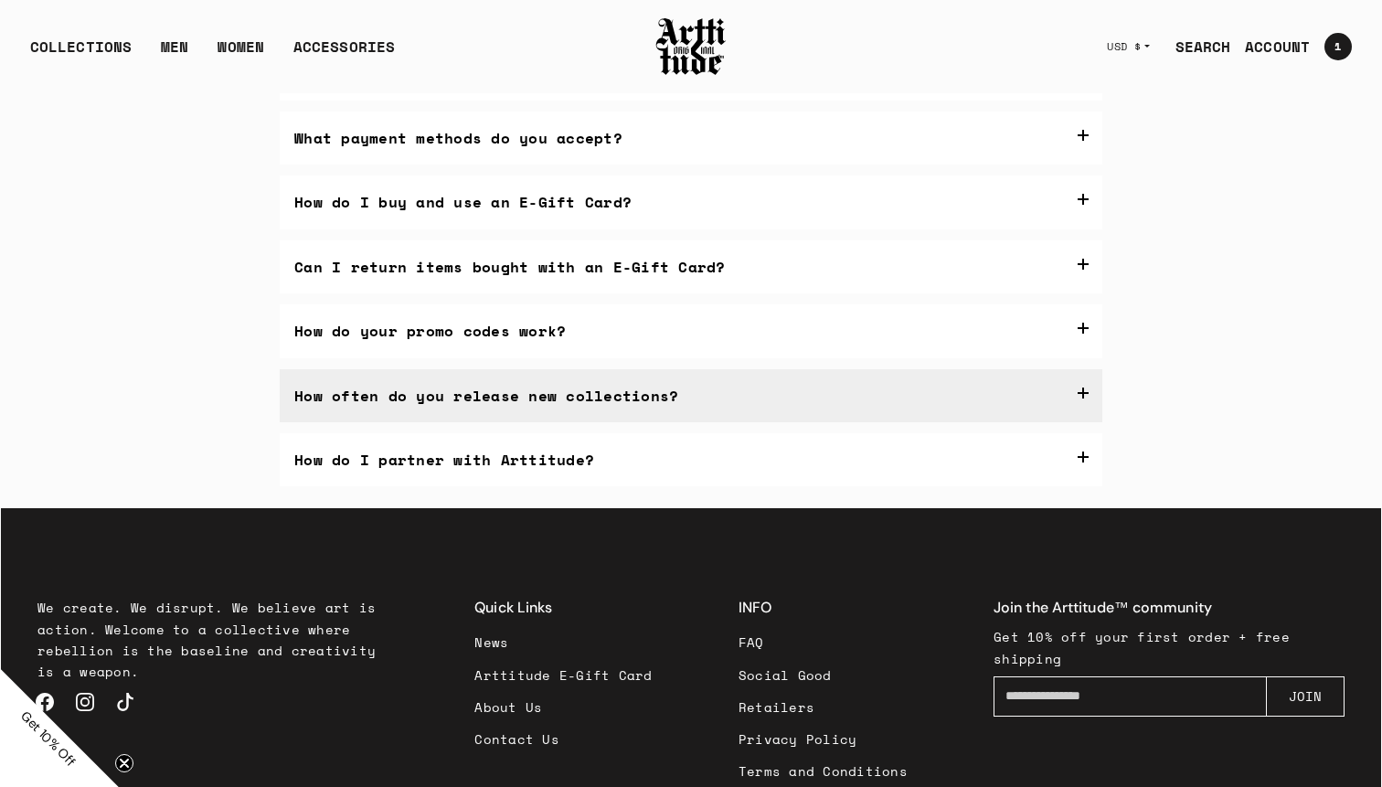
click at [671, 422] on label "How often do you release new collections?" at bounding box center [691, 395] width 822 height 53
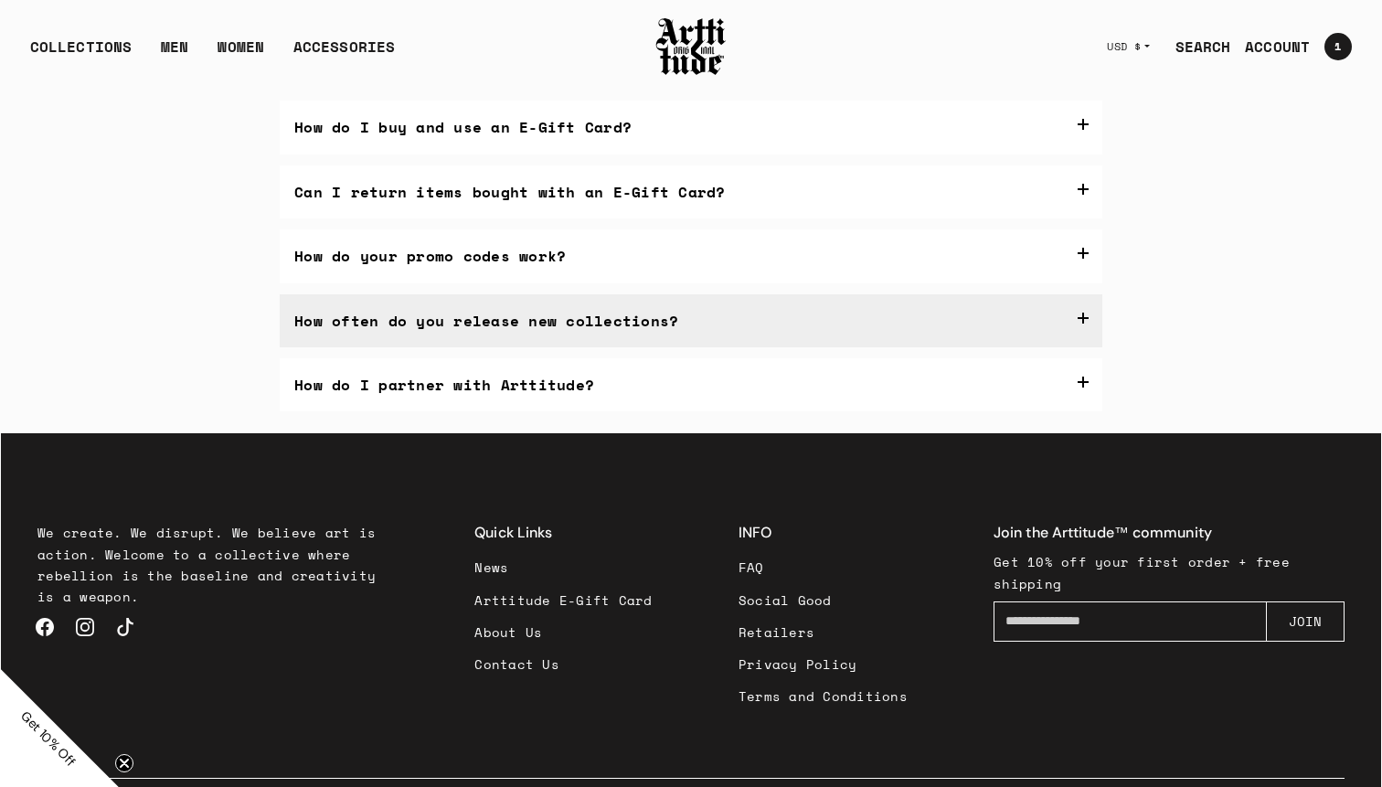
click at [714, 405] on link "here" at bounding box center [700, 395] width 34 height 20
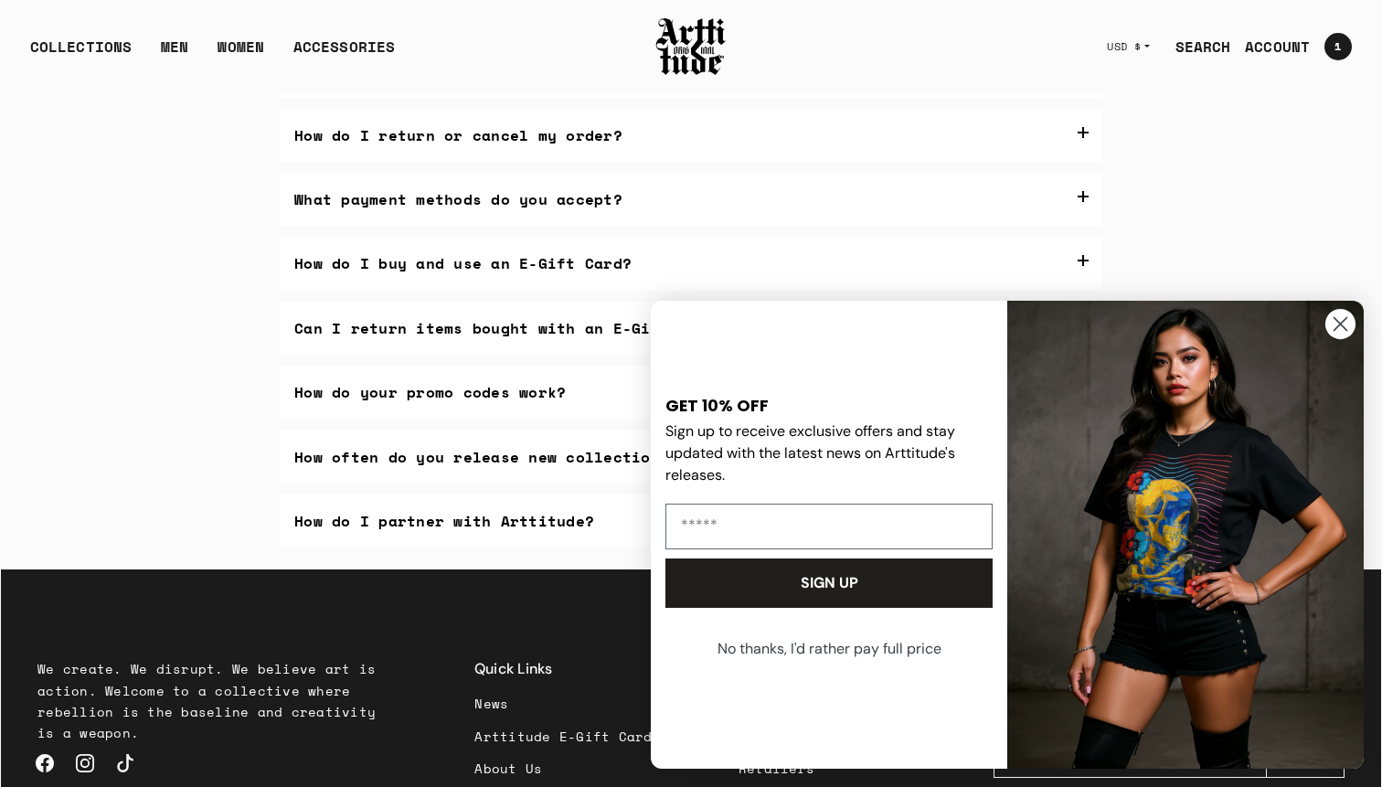
click at [1342, 325] on icon "Close dialog" at bounding box center [1340, 324] width 13 height 13
